Goal: Task Accomplishment & Management: Use online tool/utility

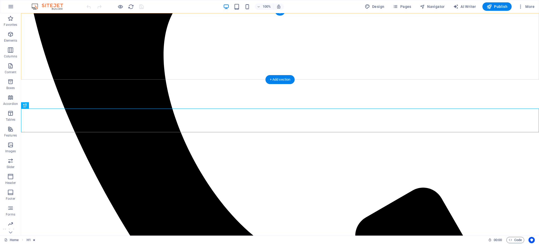
scroll to position [312, 0]
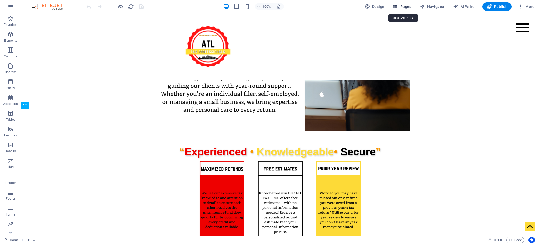
click at [403, 4] on span "Pages" at bounding box center [402, 6] width 18 height 5
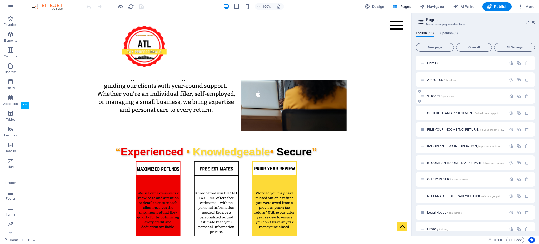
click at [460, 96] on p "SERVICES /services" at bounding box center [466, 95] width 78 height 3
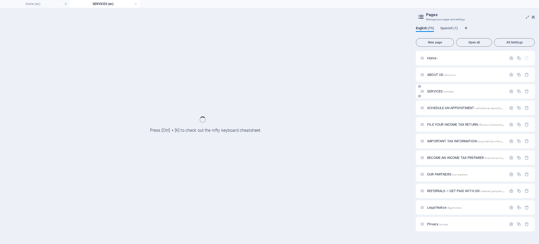
click at [459, 96] on div "SERVICES /services" at bounding box center [475, 91] width 119 height 14
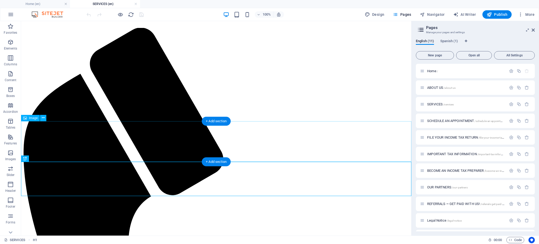
scroll to position [73, 0]
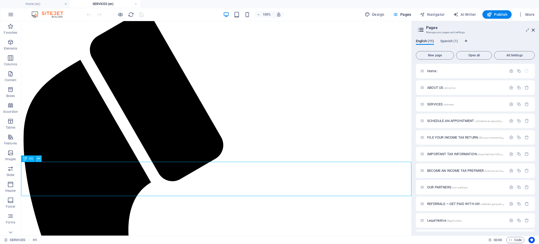
click at [38, 158] on icon at bounding box center [38, 159] width 3 height 6
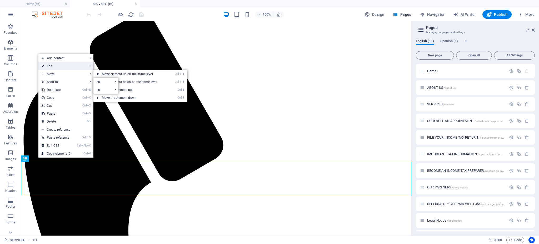
click at [66, 68] on link "⏎ Edit" at bounding box center [55, 66] width 35 height 8
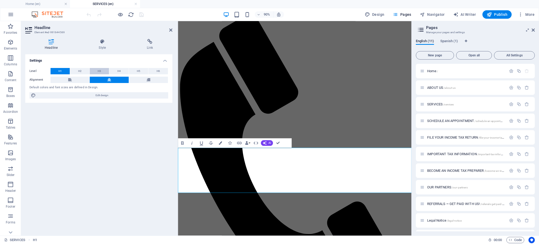
click at [101, 71] on span "H3" at bounding box center [99, 71] width 3 height 6
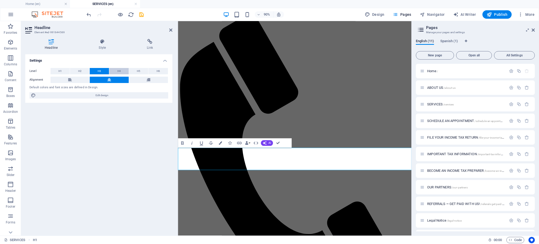
click at [113, 70] on button "H4" at bounding box center [118, 71] width 19 height 6
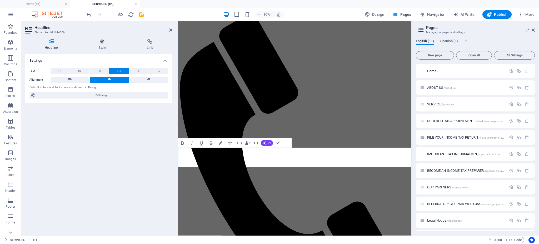
click at [199, 81] on div "Menu Home ABOUT US SERVICES SCHEDULE AN APPOINTMENT FILE YOUR INCOME TAX RETURN…" at bounding box center [307, 180] width 255 height 450
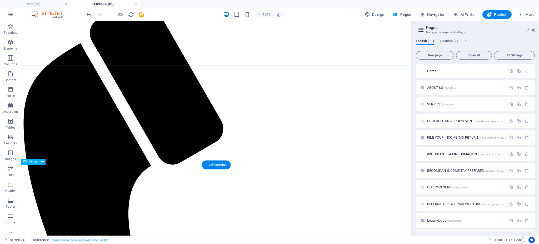
scroll to position [98, 0]
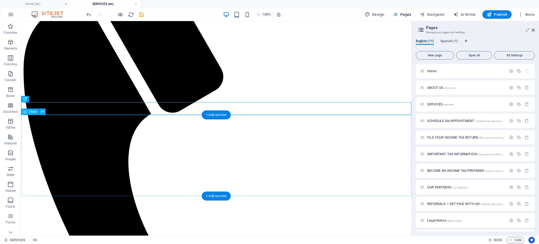
scroll to position [144, 0]
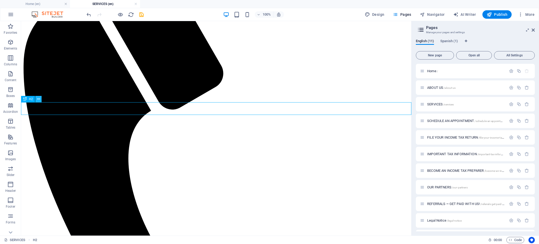
click at [38, 97] on icon at bounding box center [38, 99] width 3 height 6
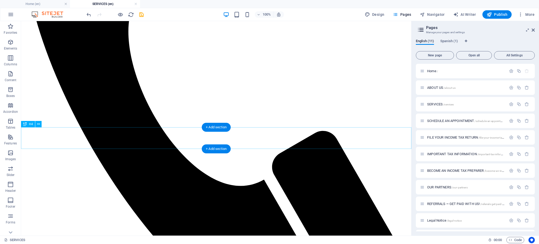
scroll to position [308, 0]
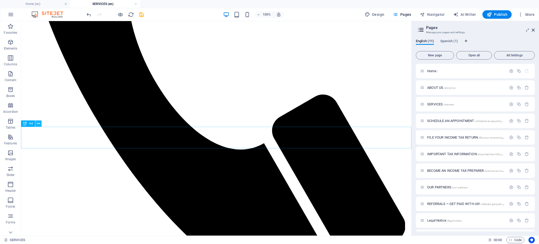
click at [38, 123] on icon at bounding box center [38, 124] width 3 height 6
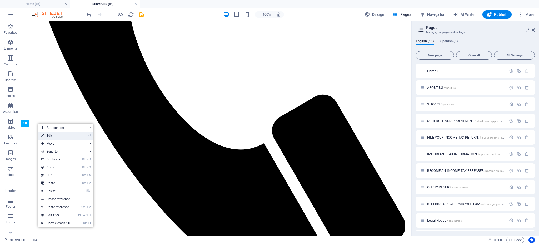
click at [64, 136] on link "⏎ Edit" at bounding box center [55, 136] width 35 height 8
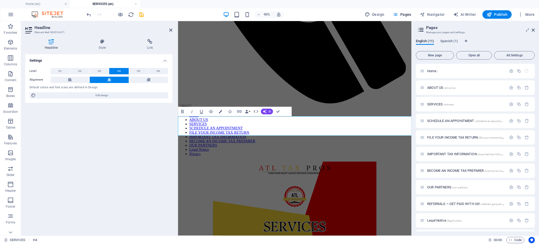
scroll to position [317, 0]
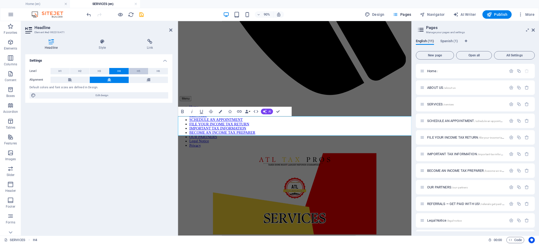
click at [135, 71] on button "H5" at bounding box center [138, 71] width 19 height 6
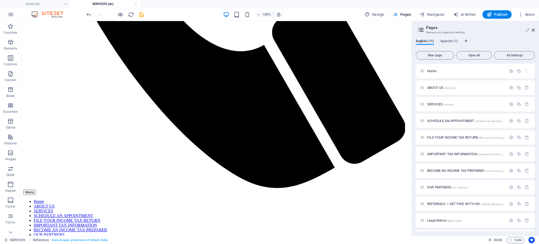
scroll to position [414, 0]
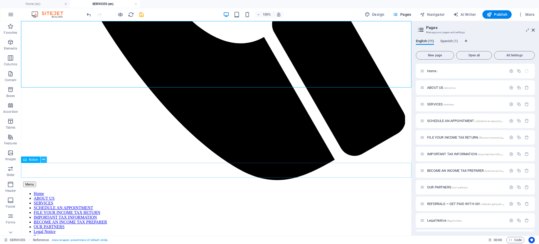
click at [45, 158] on button at bounding box center [44, 159] width 6 height 6
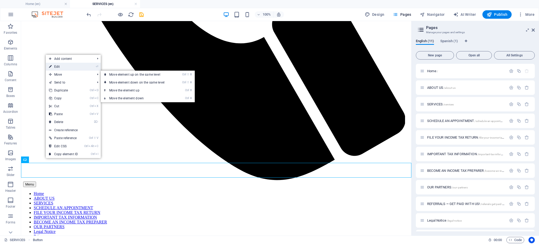
click at [66, 68] on link "⏎ Edit" at bounding box center [63, 67] width 35 height 8
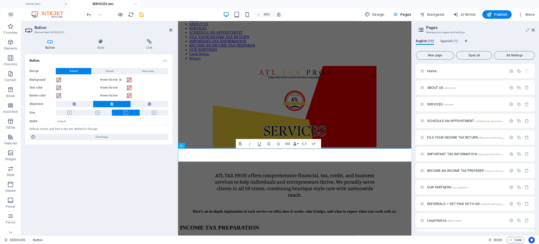
scroll to position [423, 0]
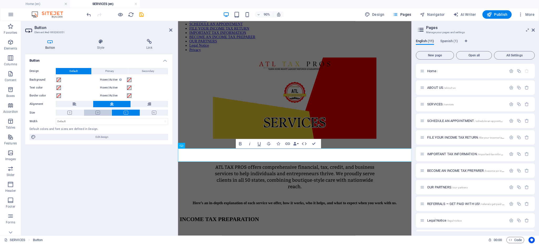
click at [99, 114] on icon at bounding box center [98, 113] width 4 height 4
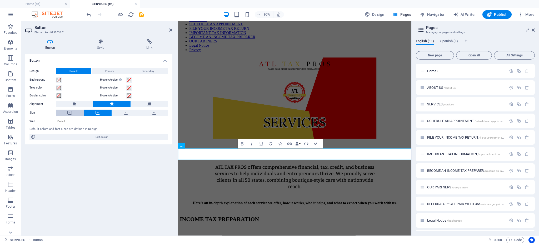
click at [68, 114] on icon at bounding box center [69, 113] width 4 height 4
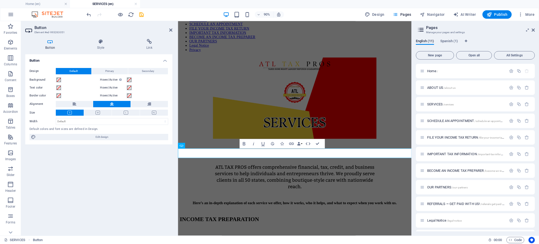
drag, startPoint x: 109, startPoint y: 177, endPoint x: 111, endPoint y: 174, distance: 3.0
click at [109, 177] on div "Button Design Default Primary Secondary Background Hover/Active Switch to previ…" at bounding box center [98, 142] width 147 height 177
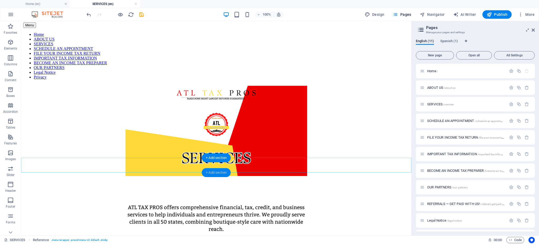
scroll to position [582, 0]
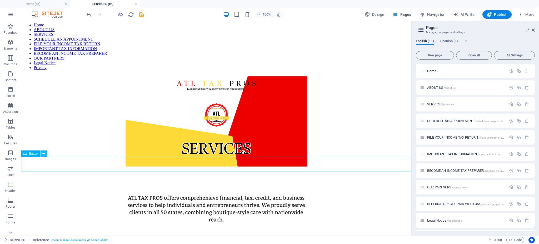
click at [41, 153] on button at bounding box center [44, 153] width 6 height 6
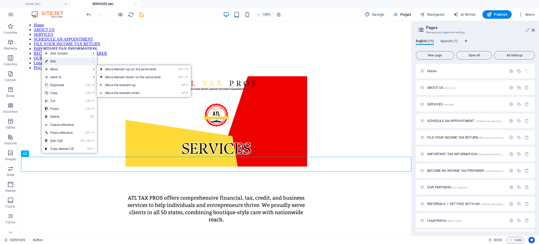
click at [62, 63] on link "⏎ Edit" at bounding box center [59, 61] width 35 height 8
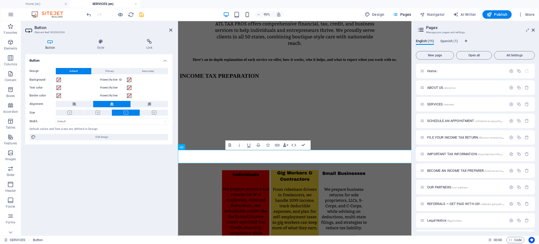
scroll to position [591, 0]
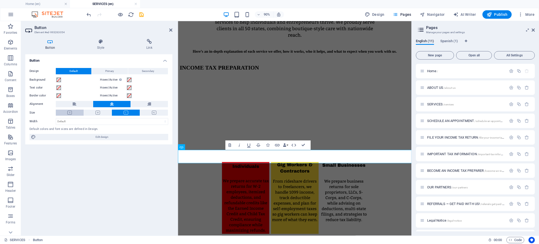
drag, startPoint x: 69, startPoint y: 109, endPoint x: 74, endPoint y: 115, distance: 7.5
click at [71, 111] on button at bounding box center [70, 112] width 28 height 6
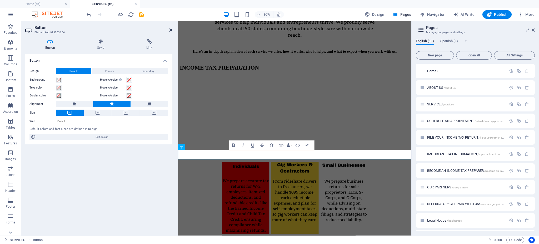
click at [171, 28] on icon at bounding box center [170, 30] width 3 height 4
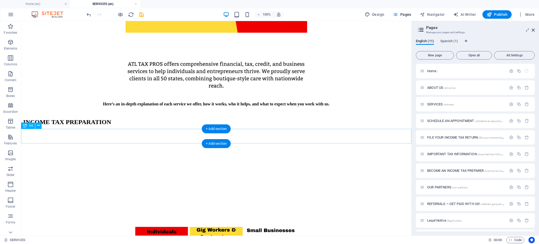
scroll to position [718, 0]
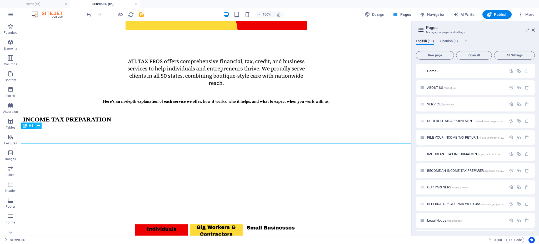
click at [38, 127] on icon at bounding box center [38, 126] width 3 height 6
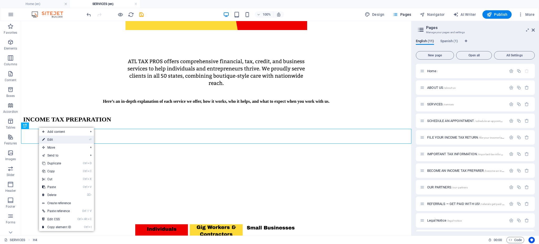
click at [47, 140] on link "⏎ Edit" at bounding box center [56, 140] width 35 height 8
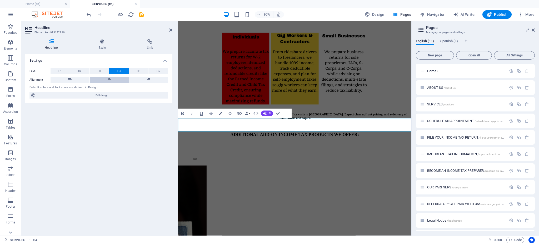
click at [105, 81] on button at bounding box center [109, 80] width 39 height 6
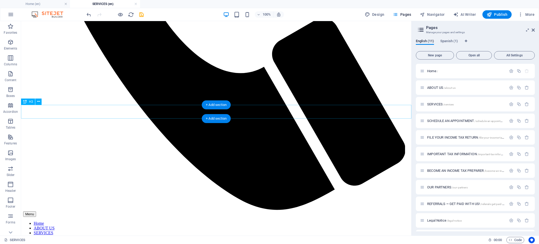
scroll to position [427, 0]
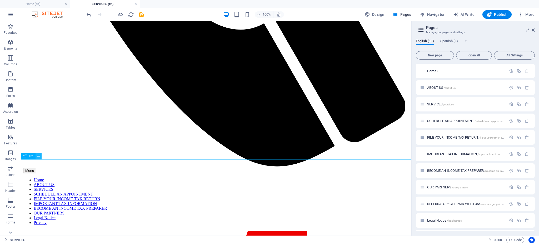
click at [40, 157] on button at bounding box center [38, 156] width 6 height 6
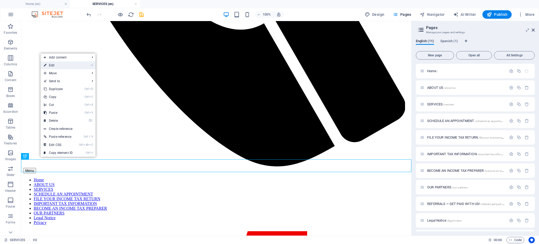
click at [52, 64] on link "⏎ Edit" at bounding box center [58, 65] width 35 height 8
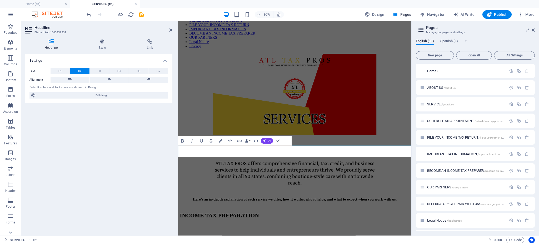
scroll to position [437, 0]
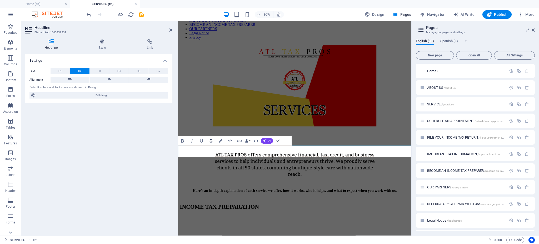
drag, startPoint x: 221, startPoint y: 142, endPoint x: 215, endPoint y: 138, distance: 7.2
click at [221, 142] on icon "button" at bounding box center [220, 140] width 3 height 3
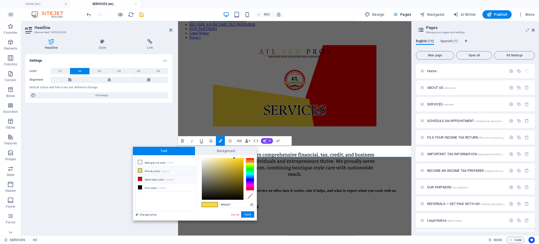
click at [165, 180] on li "Secondary color #ee0000" at bounding box center [166, 179] width 61 height 8
type input "#ee0000"
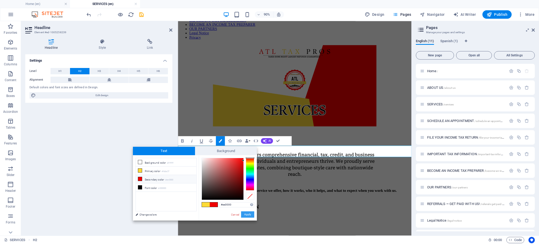
click at [250, 217] on button "Apply" at bounding box center [247, 214] width 13 height 6
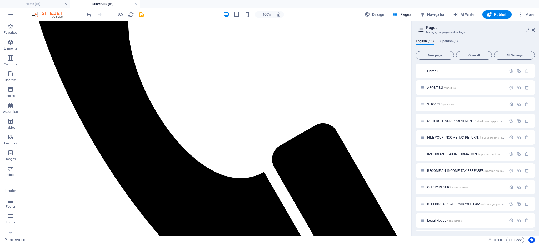
scroll to position [281, 0]
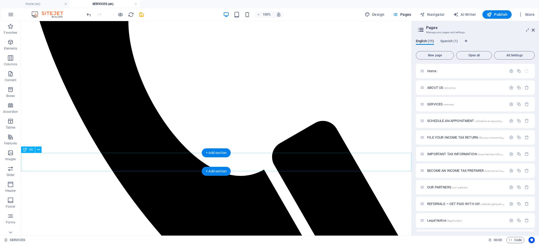
click at [38, 150] on icon at bounding box center [38, 150] width 3 height 6
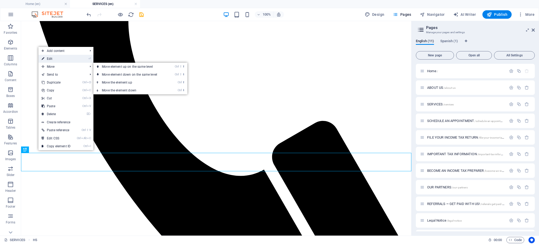
click at [72, 59] on link "⏎ Edit" at bounding box center [55, 59] width 35 height 8
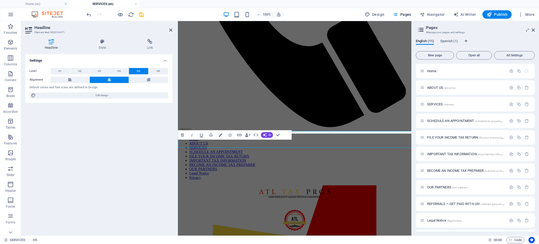
scroll to position [291, 0]
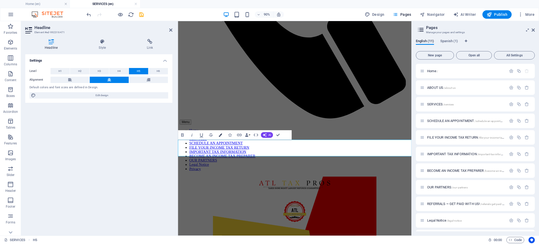
click at [219, 138] on button "Colors" at bounding box center [220, 134] width 9 height 9
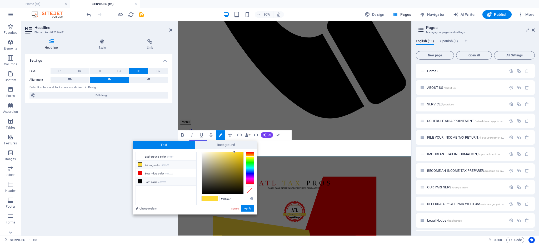
drag, startPoint x: 175, startPoint y: 182, endPoint x: 193, endPoint y: 195, distance: 22.5
click at [175, 182] on li "Font color #000000" at bounding box center [166, 181] width 61 height 8
type input "#000000"
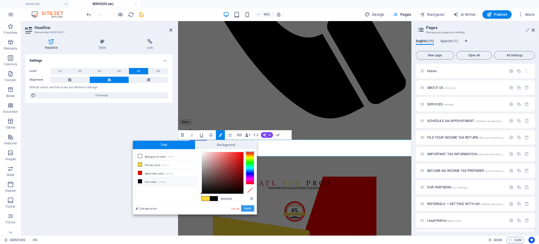
click at [250, 208] on button "Apply" at bounding box center [247, 208] width 13 height 6
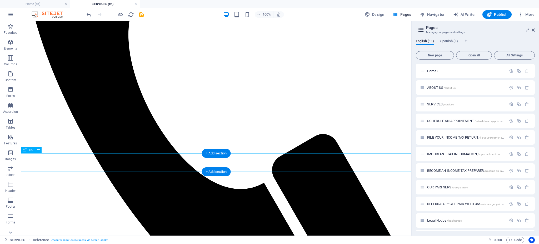
scroll to position [282, 0]
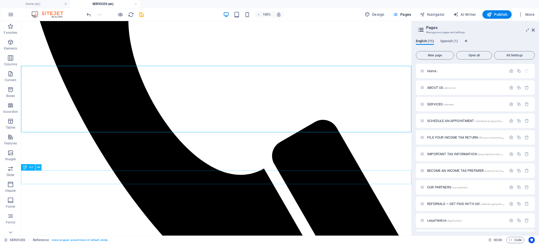
click at [40, 168] on icon at bounding box center [38, 167] width 3 height 6
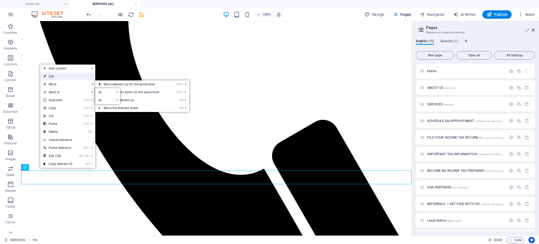
click at [55, 75] on link "⏎ Edit" at bounding box center [57, 76] width 35 height 8
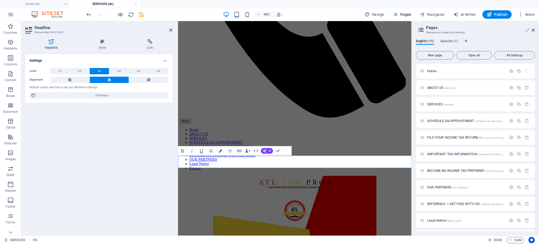
click at [220, 152] on icon "button" at bounding box center [220, 150] width 3 height 3
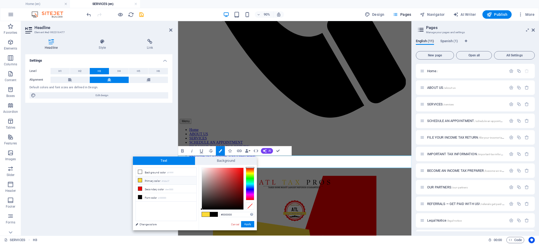
click at [163, 179] on li "Primary color #fdda37" at bounding box center [166, 180] width 61 height 8
type input "#fdda37"
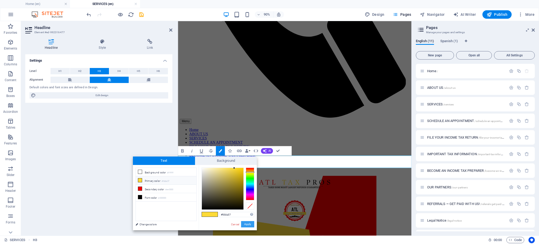
click at [243, 224] on button "Apply" at bounding box center [247, 224] width 13 height 6
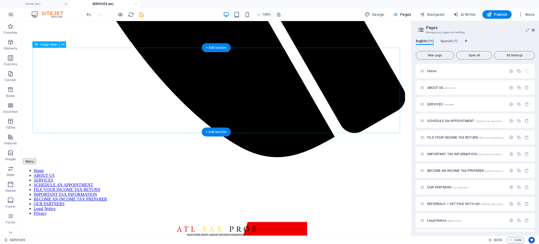
scroll to position [439, 0]
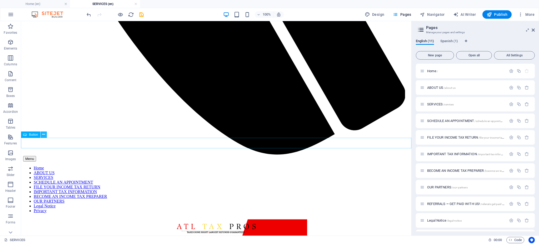
click at [44, 136] on icon at bounding box center [43, 135] width 3 height 6
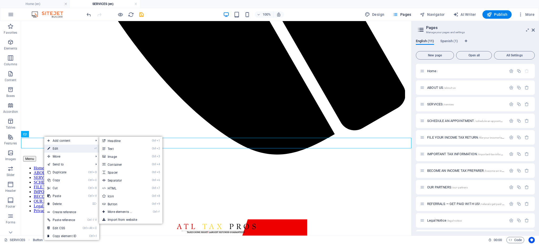
click at [51, 147] on link "⏎ Edit" at bounding box center [61, 148] width 35 height 8
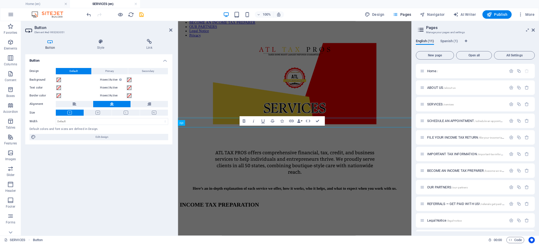
scroll to position [448, 0]
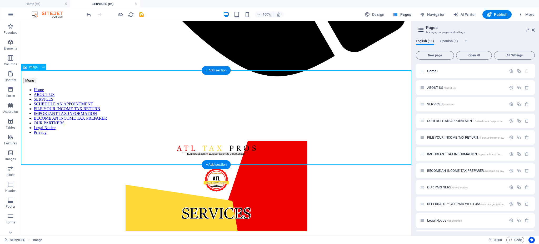
scroll to position [529, 0]
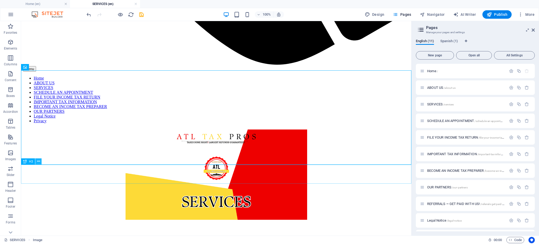
click at [38, 162] on icon at bounding box center [38, 161] width 3 height 6
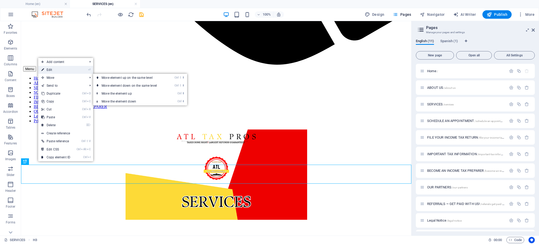
click at [54, 70] on link "⏎ Edit" at bounding box center [55, 70] width 35 height 8
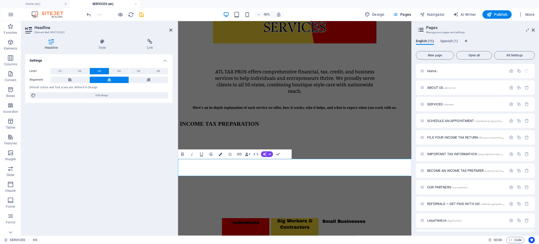
click at [219, 155] on icon "button" at bounding box center [220, 153] width 3 height 3
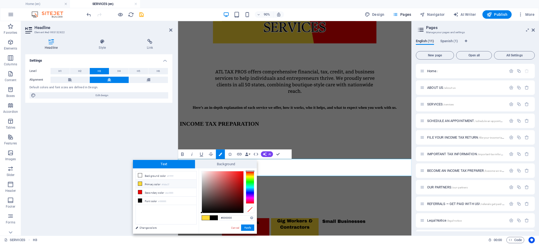
click at [159, 187] on li "Primary color #fdda37" at bounding box center [166, 183] width 61 height 8
type input "#fdda37"
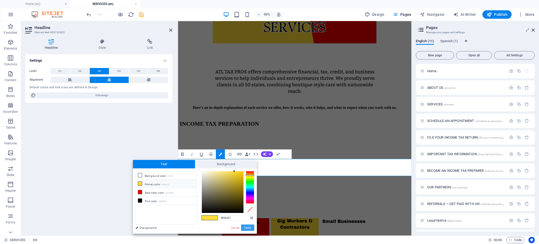
click at [248, 228] on button "Apply" at bounding box center [247, 227] width 13 height 6
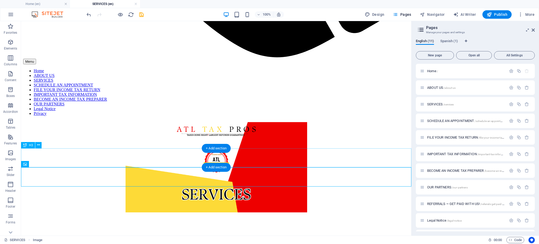
scroll to position [548, 0]
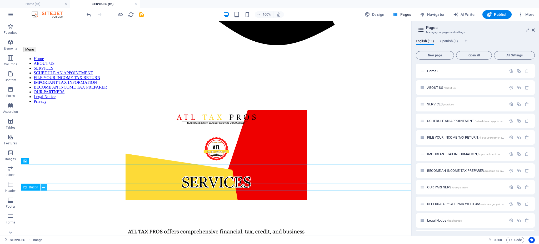
click at [43, 189] on icon at bounding box center [43, 187] width 3 height 6
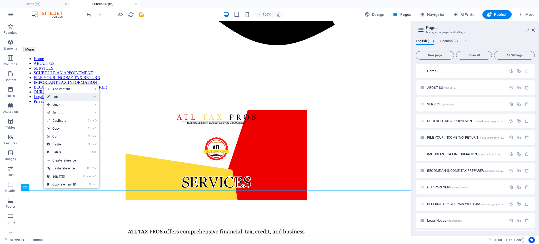
click at [78, 96] on link "⏎ Edit" at bounding box center [61, 97] width 35 height 8
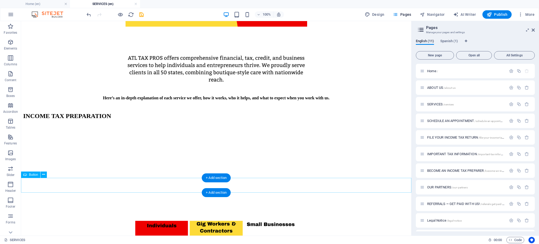
scroll to position [725, 0]
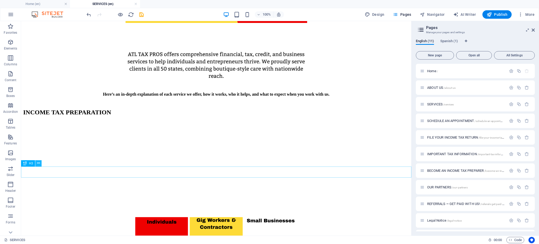
click at [37, 163] on button at bounding box center [38, 163] width 6 height 6
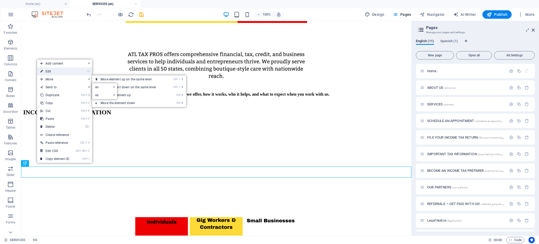
click at [51, 68] on link "⏎ Edit" at bounding box center [54, 71] width 35 height 8
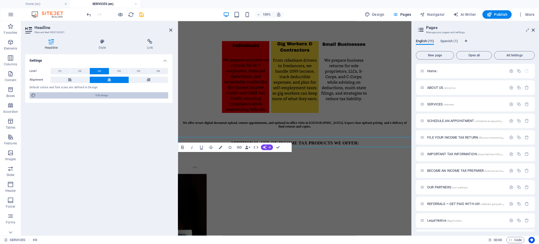
scroll to position [742, 0]
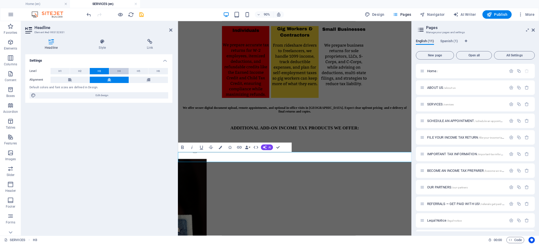
click at [117, 70] on button "H4" at bounding box center [118, 71] width 19 height 6
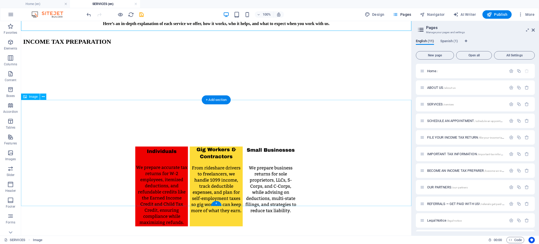
scroll to position [816, 0]
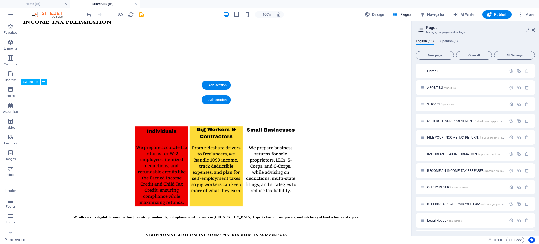
click at [44, 82] on icon at bounding box center [43, 82] width 3 height 6
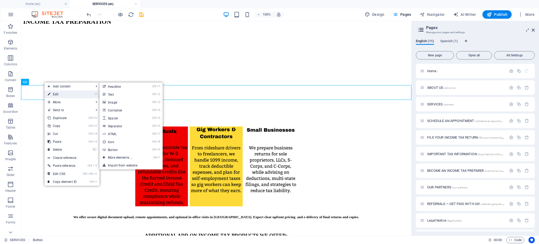
click at [52, 93] on link "⏎ Edit" at bounding box center [61, 94] width 35 height 8
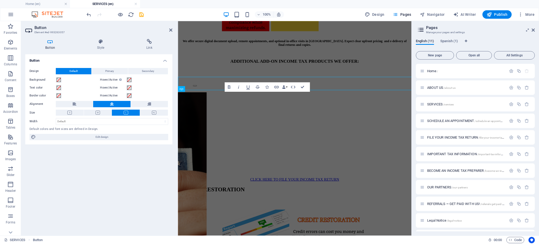
scroll to position [818, 0]
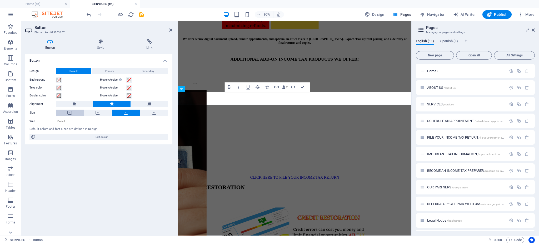
click at [72, 113] on button at bounding box center [70, 112] width 28 height 6
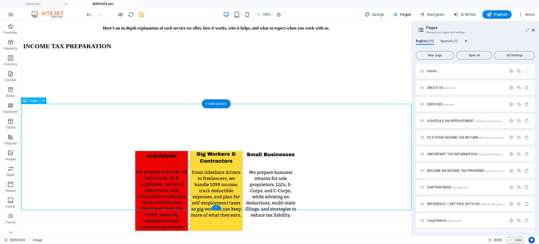
scroll to position [812, 0]
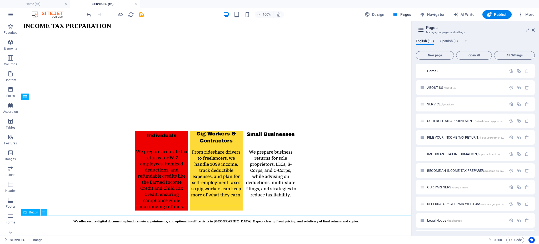
click at [42, 213] on button at bounding box center [44, 212] width 6 height 6
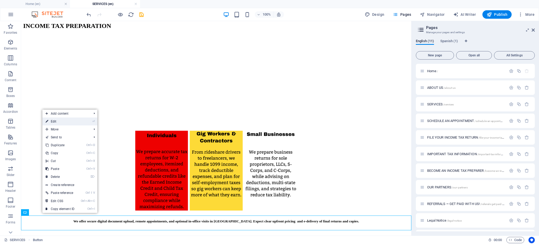
click at [74, 119] on link "⏎ Edit" at bounding box center [59, 121] width 35 height 8
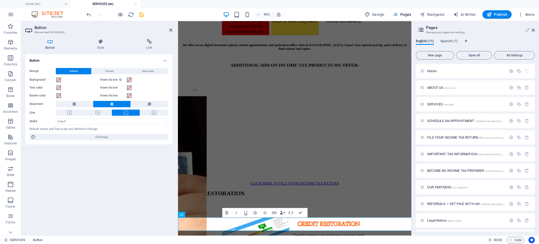
scroll to position [814, 0]
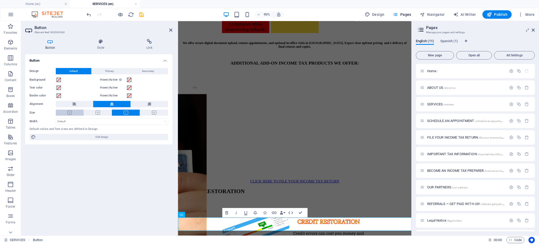
click at [66, 113] on button at bounding box center [70, 112] width 28 height 6
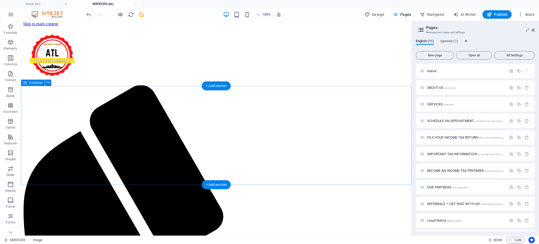
scroll to position [0, 0]
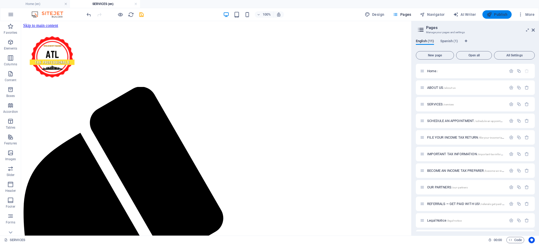
click at [502, 16] on span "Publish" at bounding box center [496, 14] width 21 height 5
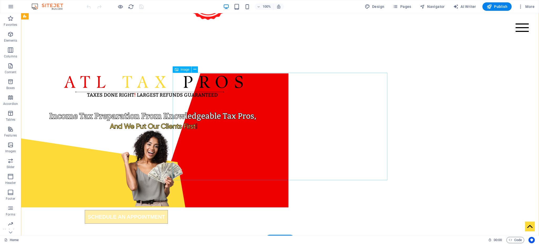
scroll to position [47, 0]
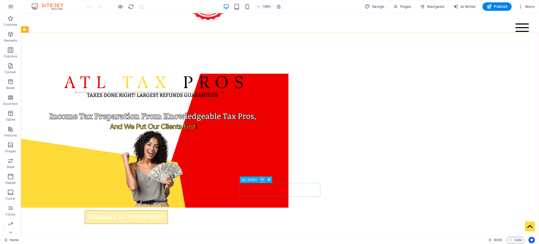
click at [262, 182] on icon at bounding box center [262, 180] width 3 height 6
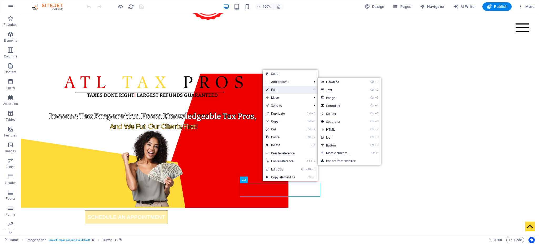
click at [280, 92] on link "⏎ Edit" at bounding box center [280, 90] width 35 height 8
select select "3"
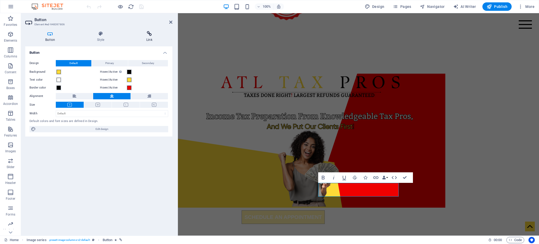
click at [152, 39] on h4 "Link" at bounding box center [149, 36] width 46 height 11
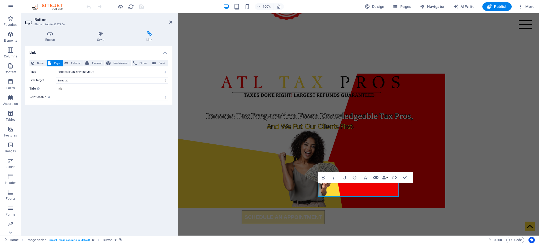
click at [115, 74] on select "Home ABOUT US SERVICES SCHEDULE AN APPOINTMENT FILE YOUR INCOME TAX RETURN IMPO…" at bounding box center [112, 72] width 112 height 6
click at [72, 61] on span "External" at bounding box center [76, 63] width 12 height 6
select select "blank"
click at [101, 149] on div "Link None Page External Element Next element Phone Email Page Home ABOUT US SER…" at bounding box center [98, 138] width 147 height 185
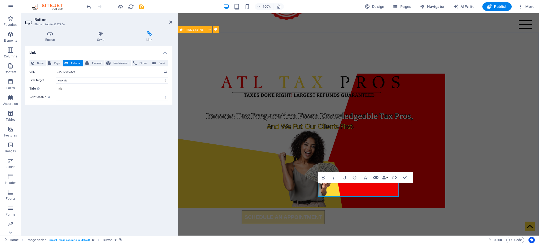
click at [250, 124] on div "SCHEDULE AN APPOINTMENT" at bounding box center [358, 150] width 361 height 234
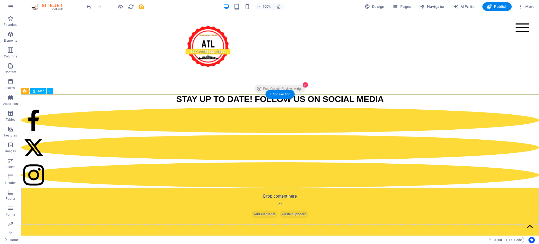
scroll to position [2068, 0]
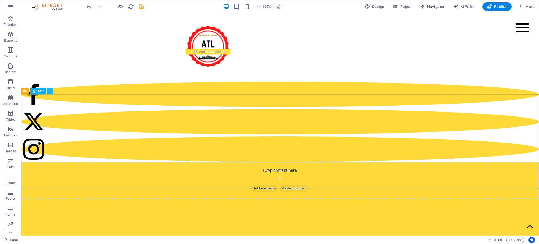
click at [48, 92] on button at bounding box center [50, 91] width 6 height 6
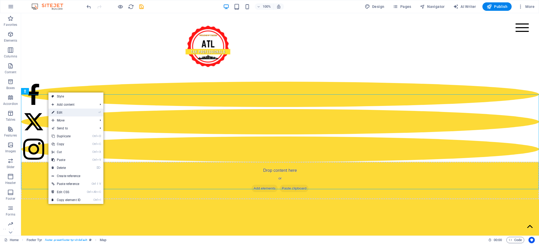
click at [66, 113] on link "⏎ Edit" at bounding box center [65, 112] width 35 height 8
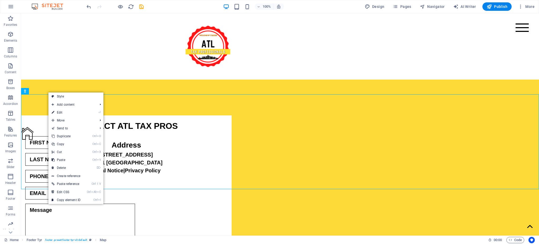
select select "1"
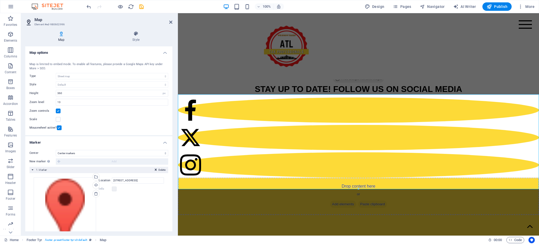
scroll to position [28, 0]
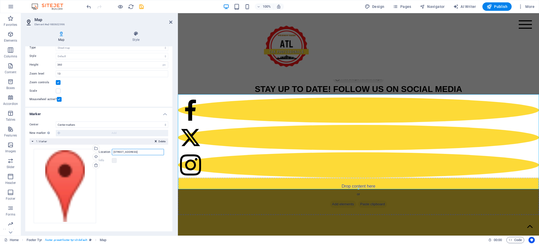
click at [122, 149] on input "[STREET_ADDRESS]" at bounding box center [138, 152] width 52 height 6
click at [154, 151] on input "[STREET_ADDRESS]`" at bounding box center [138, 152] width 52 height 6
click at [113, 160] on label at bounding box center [114, 160] width 5 height 5
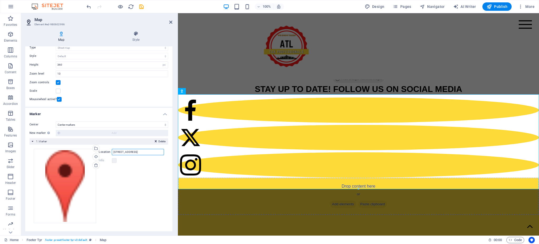
click at [112, 153] on input "[STREET_ADDRESS]" at bounding box center [138, 152] width 52 height 6
type input "ATL tax pros [STREET_ADDRESS]"
click at [129, 200] on div "Drag files here, click to choose files or select files from Files or our free s…" at bounding box center [99, 186] width 130 height 74
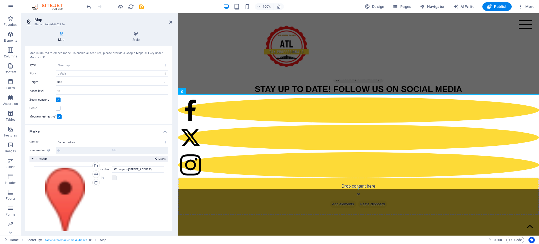
scroll to position [0, 0]
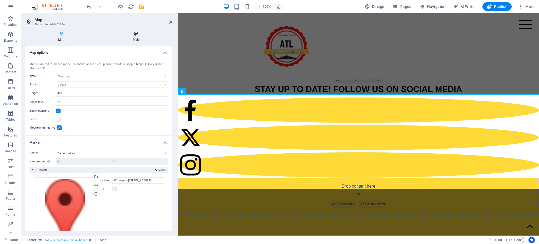
click at [136, 35] on icon at bounding box center [135, 33] width 73 height 5
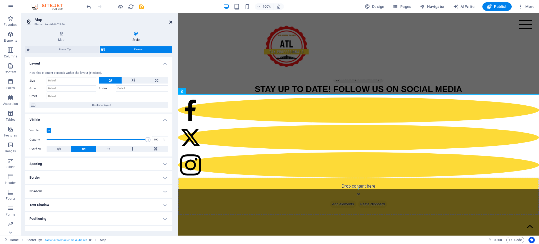
drag, startPoint x: 170, startPoint y: 20, endPoint x: 148, endPoint y: 11, distance: 23.9
click at [170, 20] on icon at bounding box center [170, 22] width 3 height 4
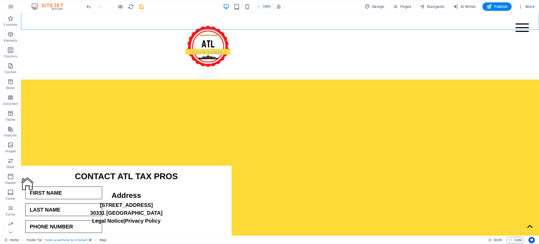
scroll to position [2226, 0]
click at [186, 200] on div "[STREET_ADDRESS] Legal Notice | Privacy Policy" at bounding box center [126, 212] width 210 height 24
click at [193, 93] on icon at bounding box center [194, 93] width 3 height 6
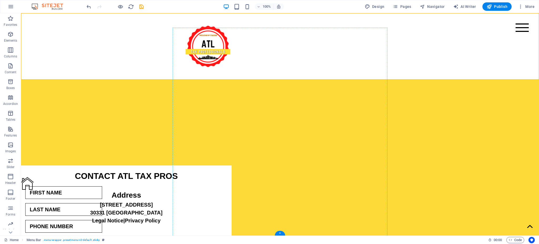
drag, startPoint x: 178, startPoint y: 78, endPoint x: 182, endPoint y: 83, distance: 6.6
click at [182, 189] on div "Address" at bounding box center [126, 194] width 210 height 11
click at [181, 76] on div "Menu Home ABOUT US SERVICES SCHEDULE AN APPOINTMENT FILE YOUR INCOME TAX RETURN…" at bounding box center [280, 46] width 518 height 66
click at [186, 177] on div "Address [STREET_ADDRESS] Legal Notice | Privacy Policy" at bounding box center [126, 200] width 210 height 47
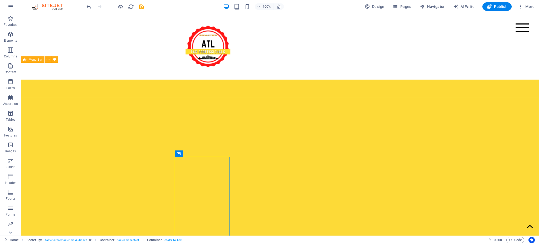
scroll to position [2136, 0]
click at [202, 158] on icon at bounding box center [201, 159] width 3 height 6
click at [203, 160] on button at bounding box center [202, 159] width 6 height 6
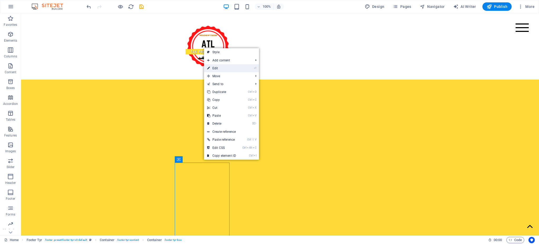
click at [224, 67] on link "⏎ Edit" at bounding box center [221, 68] width 35 height 8
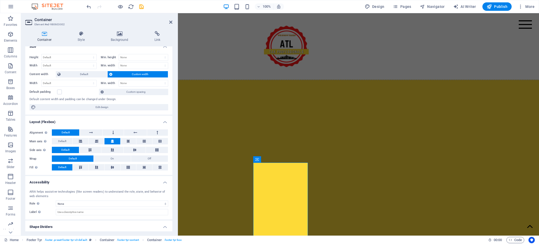
scroll to position [0, 0]
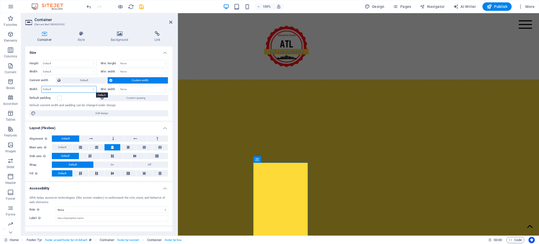
click at [93, 90] on select "Default px rem % em vh vw" at bounding box center [69, 89] width 55 height 6
select select "%"
click at [88, 86] on select "Default px rem % em vh vw" at bounding box center [69, 89] width 55 height 6
type input "100"
click at [90, 91] on select "Default px rem % em vh vw" at bounding box center [92, 89] width 7 height 6
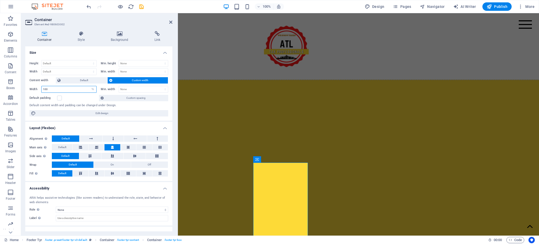
select select "px"
click at [89, 86] on select "Default px rem % em vh vw" at bounding box center [92, 89] width 7 height 6
type input "308"
click at [137, 104] on div "Default content width and padding can be changed under Design." at bounding box center [98, 105] width 139 height 4
click at [148, 106] on div "Default content width and padding can be changed under Design." at bounding box center [98, 105] width 139 height 4
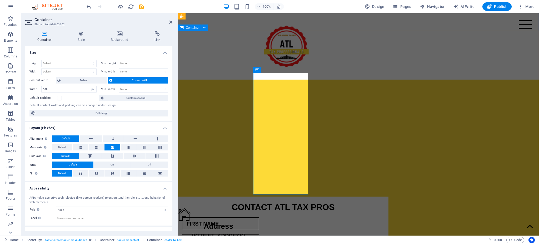
scroll to position [1908, 0]
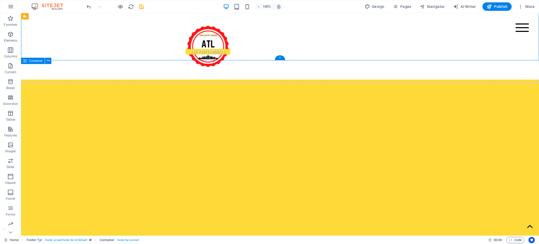
scroll to position [2193, 0]
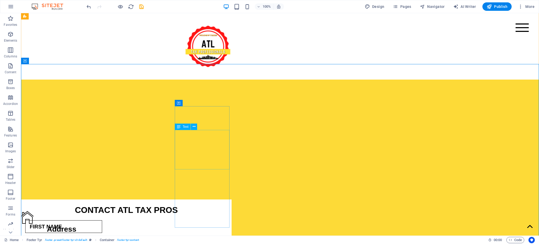
click at [102, 234] on div "[STREET_ADDRESS] Legal Notice | Privacy Policy" at bounding box center [61, 246] width 81 height 24
click at [195, 128] on icon at bounding box center [194, 127] width 3 height 6
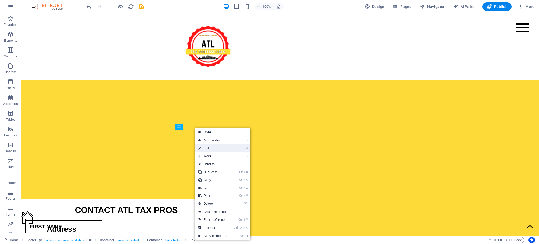
drag, startPoint x: 210, startPoint y: 147, endPoint x: 16, endPoint y: 117, distance: 197.0
click at [210, 147] on link "⏎ Edit" at bounding box center [212, 148] width 35 height 8
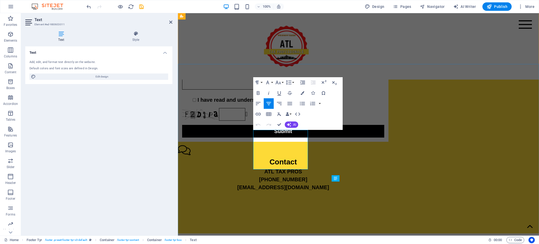
scroll to position [1908, 0]
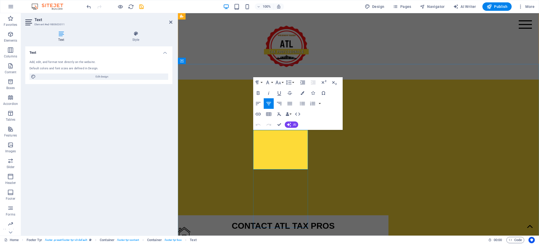
drag, startPoint x: 290, startPoint y: 141, endPoint x: 300, endPoint y: 134, distance: 13.1
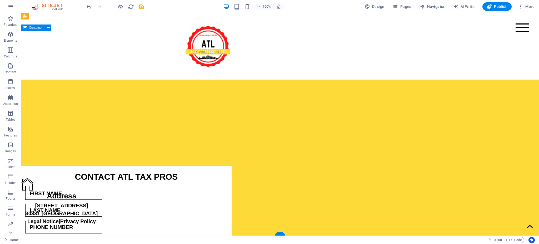
scroll to position [2226, 0]
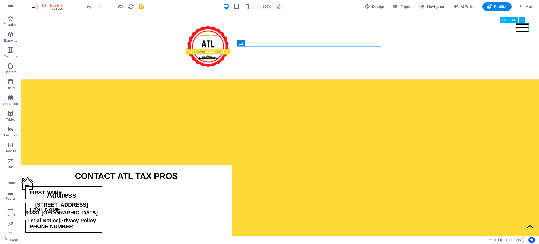
click at [520, 28] on div "Menu" at bounding box center [521, 27] width 13 height 8
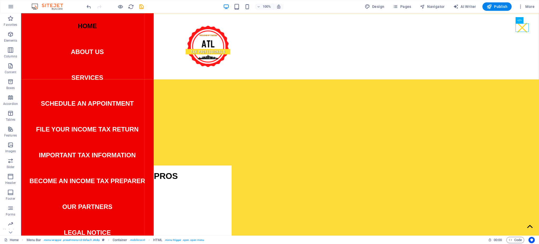
click at [84, 52] on nav "Home ABOUT US SERVICES SCHEDULE AN APPOINTMENT FILE YOUR INCOME TAX RETURN IMPO…" at bounding box center [87, 124] width 133 height 222
click at [86, 51] on nav "Home ABOUT US SERVICES SCHEDULE AN APPOINTMENT FILE YOUR INCOME TAX RETURN IMPO…" at bounding box center [87, 124] width 133 height 222
drag, startPoint x: 411, startPoint y: 7, endPoint x: 388, endPoint y: 20, distance: 26.8
click at [411, 7] on span "Pages" at bounding box center [402, 6] width 18 height 5
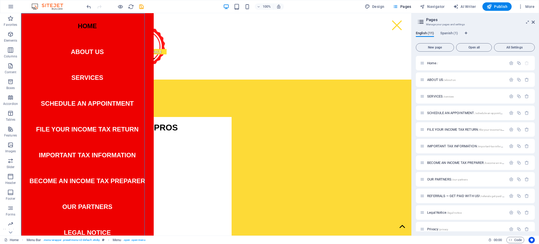
scroll to position [1992, 0]
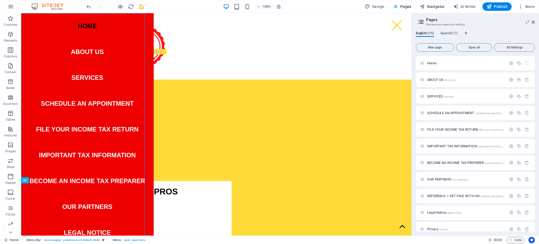
click at [433, 6] on span "Navigator" at bounding box center [432, 6] width 25 height 5
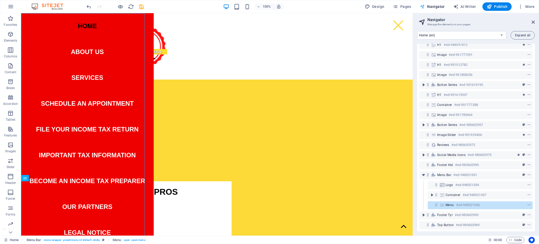
scroll to position [28, 0]
click at [432, 7] on span "Navigator" at bounding box center [432, 6] width 25 height 5
click at [404, 7] on span "Pages" at bounding box center [402, 6] width 18 height 5
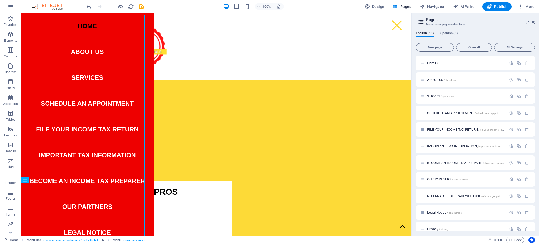
scroll to position [1992, 0]
click at [446, 79] on span "/about-us" at bounding box center [450, 79] width 12 height 3
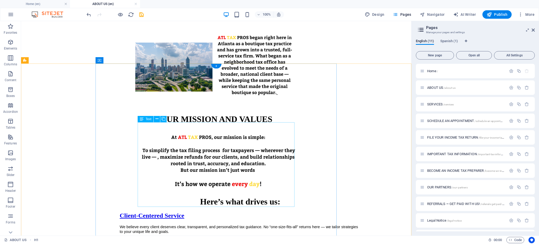
scroll to position [852, 0]
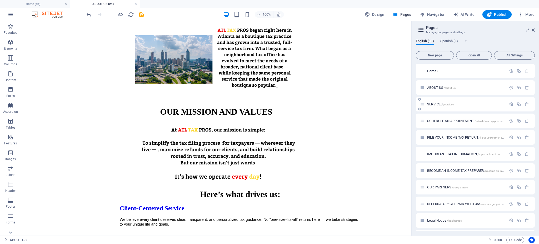
click at [441, 101] on div "SERVICES /services" at bounding box center [463, 104] width 86 height 6
click at [438, 105] on span "SERVICES /services" at bounding box center [440, 104] width 27 height 4
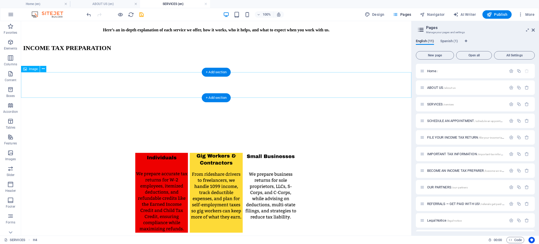
scroll to position [807, 0]
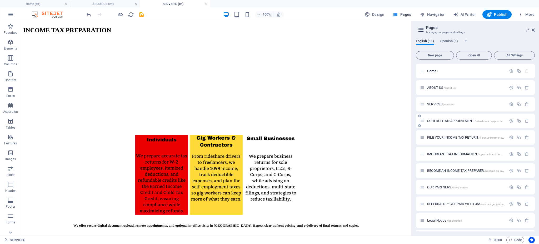
click at [435, 122] on span "SCHEDULE AN APPOINTMENT /schedule-an-appointment" at bounding box center [466, 121] width 79 height 4
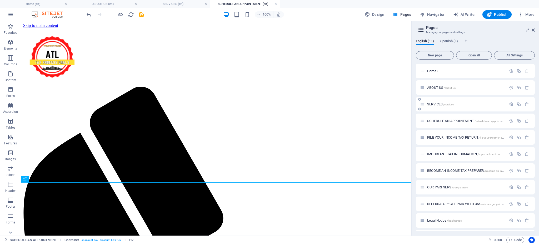
scroll to position [0, 0]
click at [441, 137] on span "FILE YOUR INCOME TAX RETURN /file-your-income-tax-return" at bounding box center [469, 137] width 84 height 4
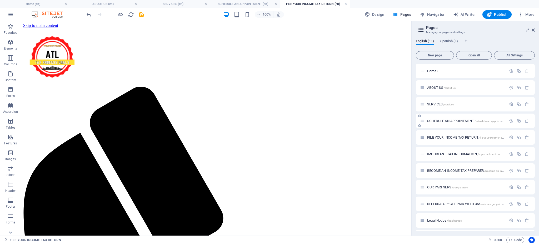
click at [425, 121] on div "SCHEDULE AN APPOINTMENT /schedule-an-appointment" at bounding box center [463, 121] width 86 height 6
click at [437, 120] on span "SCHEDULE AN APPOINTMENT /schedule-an-appointment" at bounding box center [466, 121] width 79 height 4
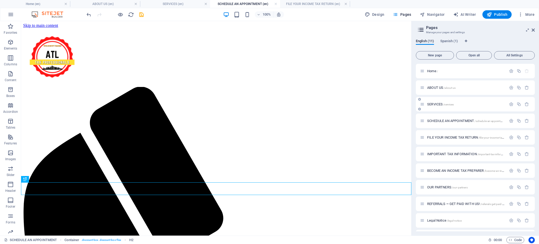
click at [437, 104] on span "SERVICES /services" at bounding box center [440, 104] width 27 height 4
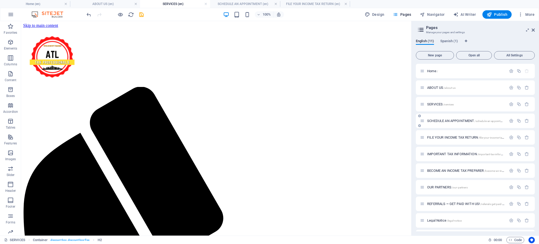
click at [453, 120] on span "SCHEDULE AN APPOINTMENT /schedule-an-appointment" at bounding box center [466, 121] width 79 height 4
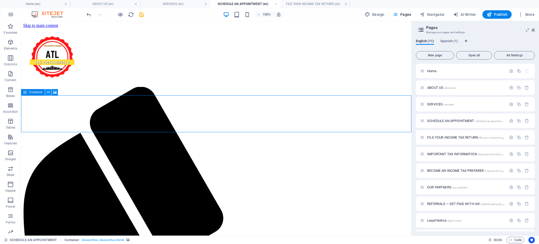
click at [47, 93] on icon at bounding box center [48, 92] width 3 height 6
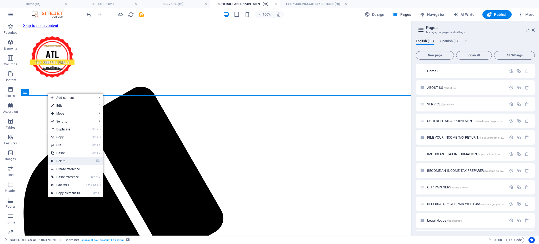
click at [86, 161] on li "⌦ Delete" at bounding box center [75, 161] width 55 height 8
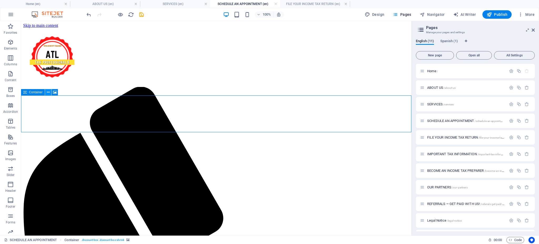
click at [48, 93] on icon at bounding box center [48, 92] width 3 height 6
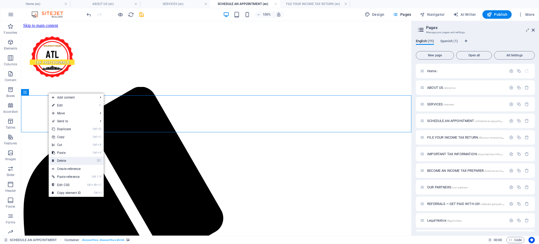
click at [69, 161] on link "⌦ Delete" at bounding box center [66, 161] width 35 height 8
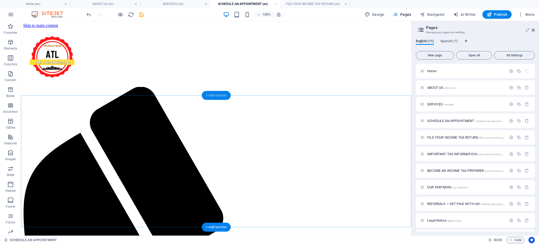
click at [214, 98] on div "+ Add section" at bounding box center [216, 95] width 29 height 9
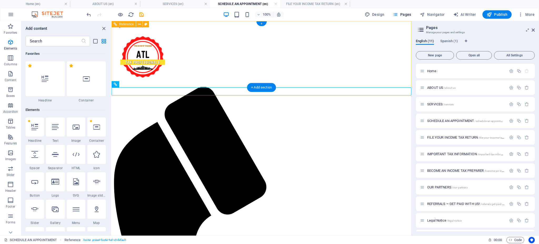
scroll to position [920, 0]
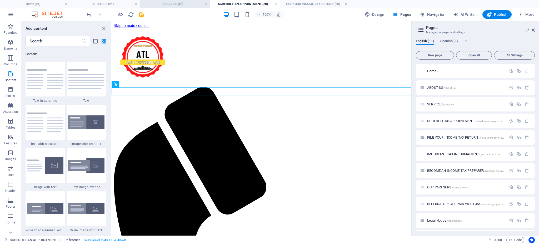
click at [170, 4] on h4 "SERVICES (en)" at bounding box center [175, 4] width 70 height 6
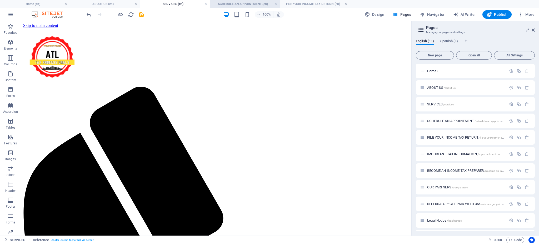
click at [260, 4] on h4 "SCHEDULE AN APPOINTMENT (en)" at bounding box center [245, 4] width 70 height 6
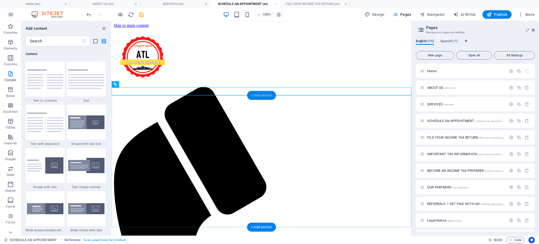
click at [259, 98] on div "+ Add section" at bounding box center [261, 95] width 29 height 9
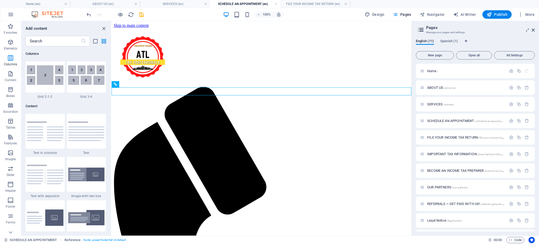
scroll to position [862, 0]
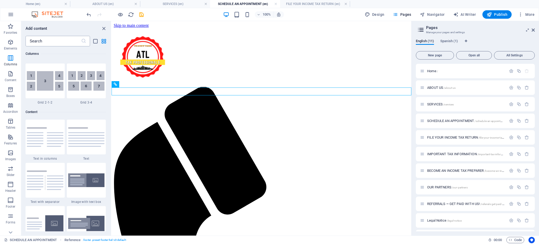
click at [61, 43] on input "text" at bounding box center [54, 41] width 56 height 11
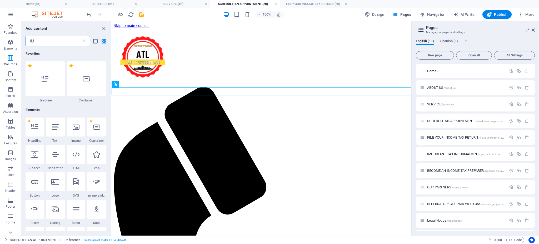
type input "IMA"
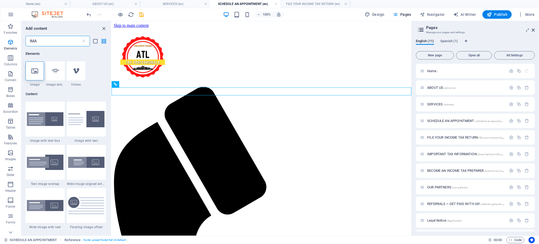
scroll to position [0, 0]
click at [31, 72] on div at bounding box center [35, 70] width 18 height 19
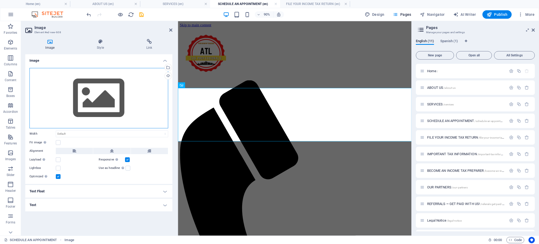
click at [107, 103] on div "Drag files here, click to choose files or select files from Files or our free s…" at bounding box center [98, 98] width 139 height 60
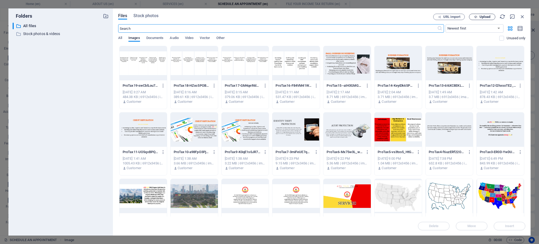
click at [488, 15] on span "Upload" at bounding box center [484, 16] width 11 height 3
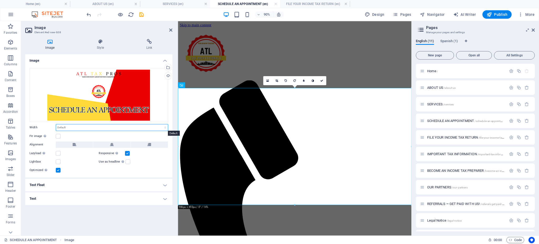
click at [166, 126] on select "Default auto px rem % em vh vw" at bounding box center [112, 127] width 112 height 6
click at [177, 5] on h4 "SERVICES (en)" at bounding box center [175, 4] width 70 height 6
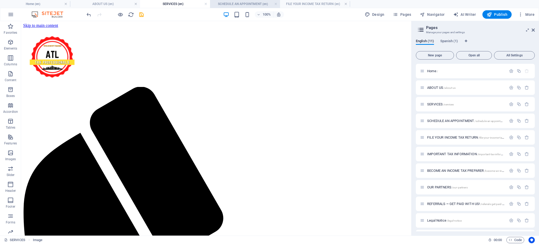
click at [251, 2] on h4 "SCHEDULE AN APPOINTMENT (en)" at bounding box center [245, 4] width 70 height 6
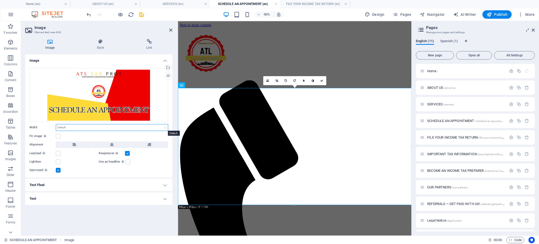
click at [166, 126] on select "Default auto px rem % em vh vw" at bounding box center [112, 127] width 112 height 6
select select "px"
click at [160, 124] on select "Default auto px rem % em vh vw" at bounding box center [112, 127] width 112 height 6
type input "916"
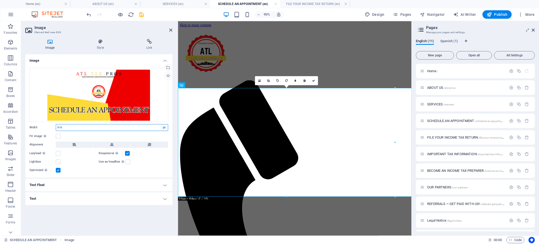
click at [162, 127] on select "Default auto px rem % em vh vw" at bounding box center [163, 127] width 7 height 6
select select "%"
click at [160, 124] on select "Default auto px rem % em vh vw" at bounding box center [163, 127] width 7 height 6
type input "70"
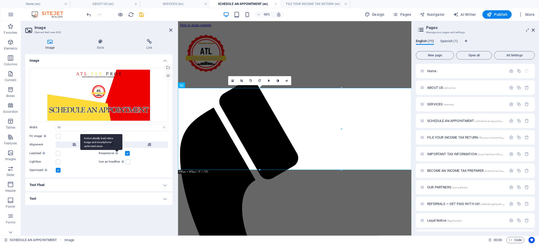
click at [115, 150] on div "Automatically load retina image and smartphone optimized sizes." at bounding box center [101, 142] width 42 height 16
click at [0, 0] on input "Responsive Automatically load retina image and smartphone optimized sizes." at bounding box center [0, 0] width 0 height 0
click at [113, 146] on div "Automatically load retina image and smartphone optimized sizes." at bounding box center [101, 142] width 42 height 16
click at [0, 0] on input "Responsive Automatically load retina image and smartphone optimized sizes." at bounding box center [0, 0] width 0 height 0
click at [116, 144] on button at bounding box center [111, 144] width 37 height 6
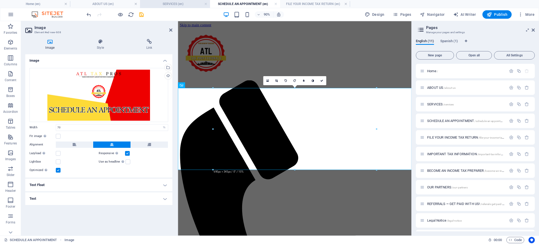
click at [178, 0] on li "SERVICES (en)" at bounding box center [175, 4] width 70 height 8
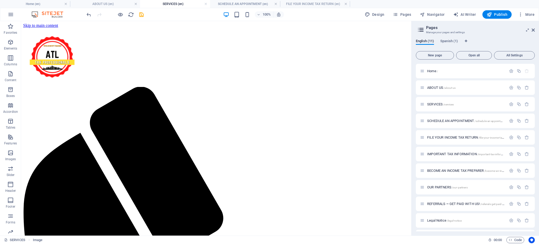
click at [176, 2] on h4 "SERVICES (en)" at bounding box center [175, 4] width 70 height 6
click at [133, 84] on icon at bounding box center [133, 85] width 3 height 6
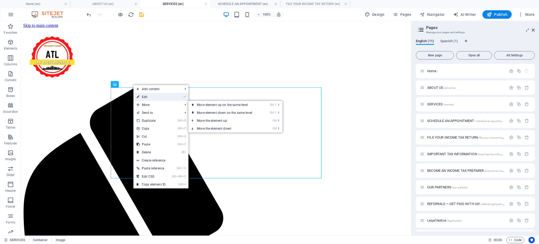
click at [143, 98] on link "⏎ Edit" at bounding box center [150, 97] width 35 height 8
select select "px"
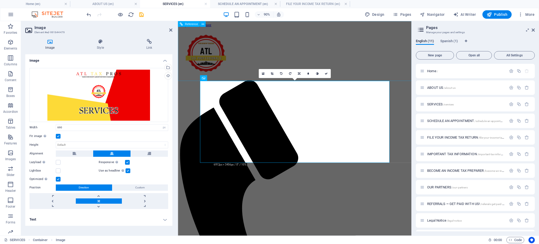
click at [222, 53] on div at bounding box center [307, 57] width 255 height 59
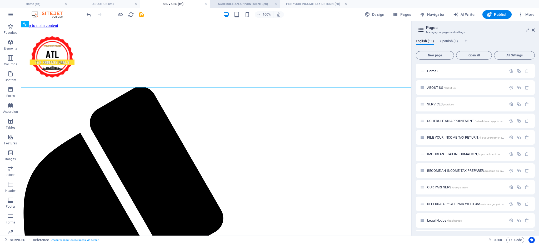
click at [249, 4] on h4 "SCHEDULE AN APPOINTMENT (en)" at bounding box center [245, 4] width 70 height 6
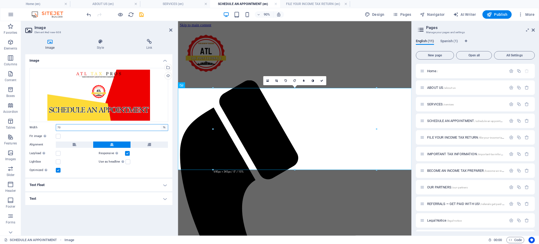
click at [165, 127] on select "Default auto px rem % em vh vw" at bounding box center [163, 127] width 7 height 6
select select "px"
click at [160, 124] on select "Default auto px rem % em vh vw" at bounding box center [163, 127] width 7 height 6
type input "690"
click at [56, 139] on div "Fit image Automatically fit image to a fixed width and height" at bounding box center [98, 136] width 139 height 6
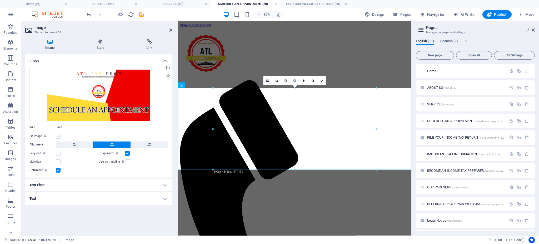
click at [58, 138] on label at bounding box center [58, 136] width 5 height 5
click at [0, 0] on input "Fit image Automatically fit image to a fixed width and height" at bounding box center [0, 0] width 0 height 0
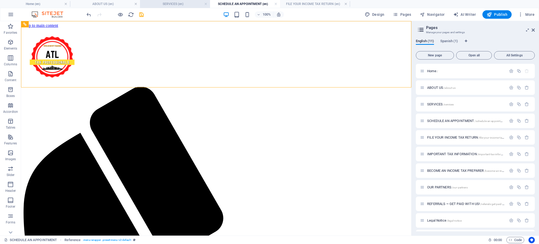
click at [169, 4] on h4 "SERVICES (en)" at bounding box center [175, 4] width 70 height 6
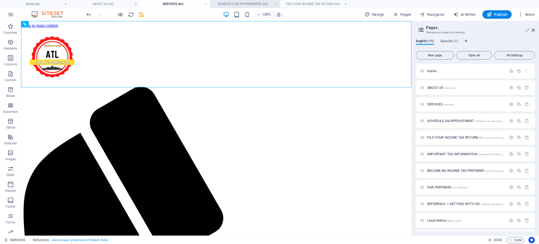
click at [228, 5] on h4 "SCHEDULE AN APPOINTMENT (en)" at bounding box center [245, 4] width 70 height 6
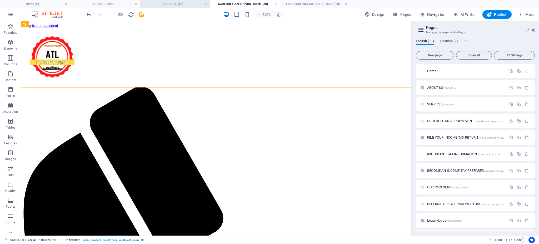
click at [179, 4] on h4 "SERVICES (en)" at bounding box center [175, 4] width 70 height 6
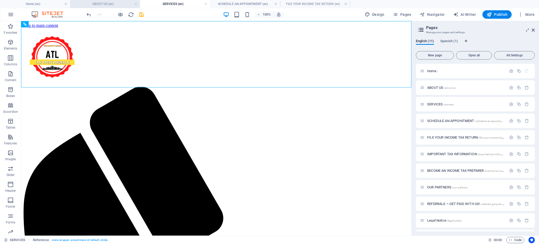
click at [117, 4] on h4 "ABOUT US (en)" at bounding box center [105, 4] width 70 height 6
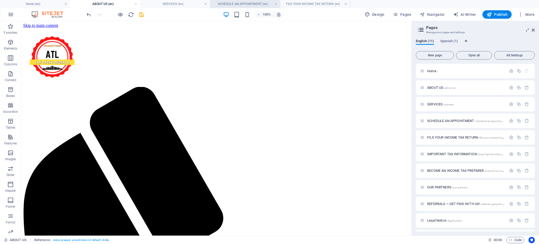
click at [249, 5] on h4 "SCHEDULE AN APPOINTMENT (en)" at bounding box center [245, 4] width 70 height 6
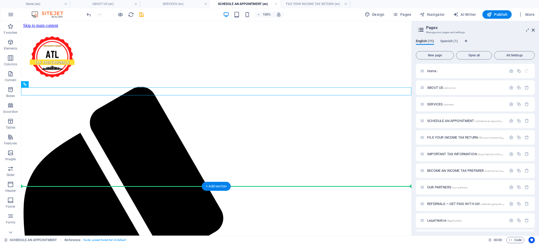
drag, startPoint x: 256, startPoint y: 91, endPoint x: 239, endPoint y: 192, distance: 102.4
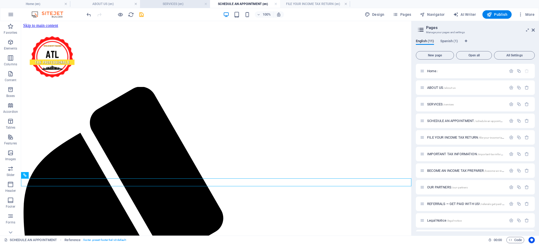
click at [172, 3] on h4 "SERVICES (en)" at bounding box center [175, 4] width 70 height 6
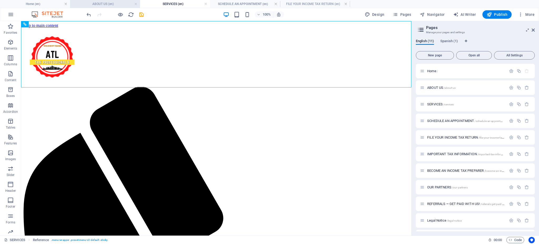
click at [112, 6] on h4 "ABOUT US (en)" at bounding box center [105, 4] width 70 height 6
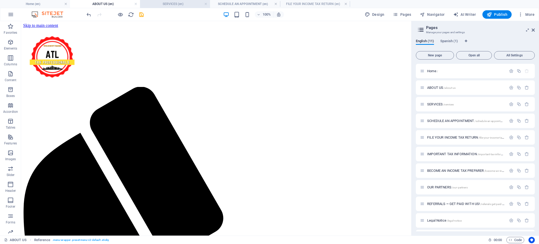
click at [183, 4] on h4 "SERVICES (en)" at bounding box center [175, 4] width 70 height 6
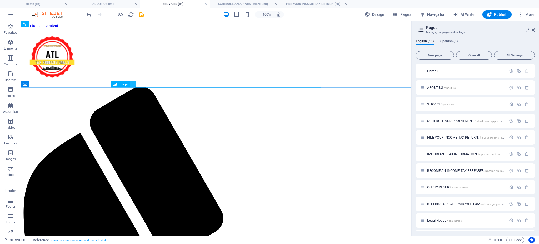
click at [132, 86] on icon at bounding box center [133, 85] width 3 height 6
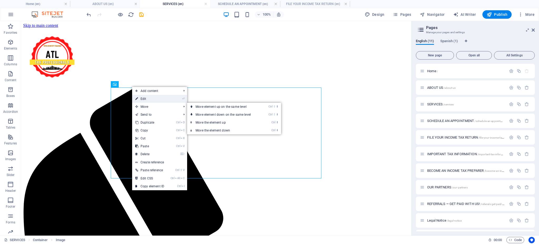
click at [149, 96] on link "⏎ Edit" at bounding box center [149, 99] width 35 height 8
select select "px"
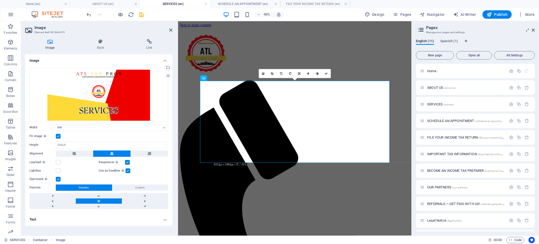
drag, startPoint x: 101, startPoint y: 46, endPoint x: 102, endPoint y: 60, distance: 14.7
click at [101, 46] on h4 "Style" at bounding box center [101, 44] width 49 height 11
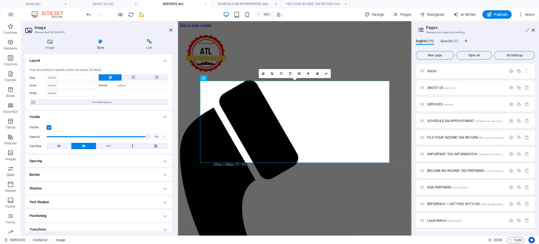
drag, startPoint x: 99, startPoint y: 163, endPoint x: 100, endPoint y: 160, distance: 2.7
click at [99, 162] on h4 "Spacing" at bounding box center [98, 160] width 147 height 13
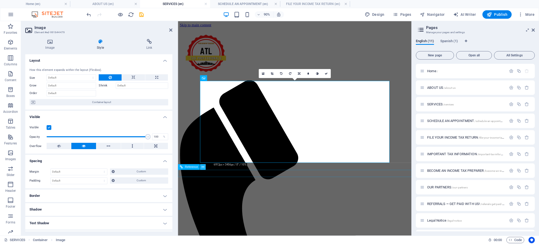
click at [202, 166] on icon at bounding box center [203, 166] width 3 height 5
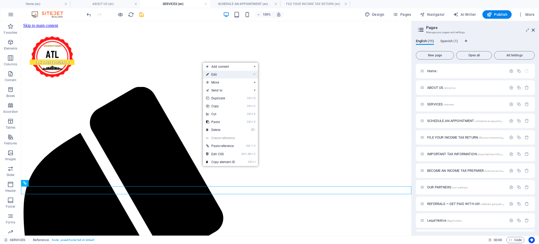
drag, startPoint x: 219, startPoint y: 77, endPoint x: 43, endPoint y: 64, distance: 176.5
click at [219, 77] on link "⏎ Edit" at bounding box center [220, 75] width 35 height 8
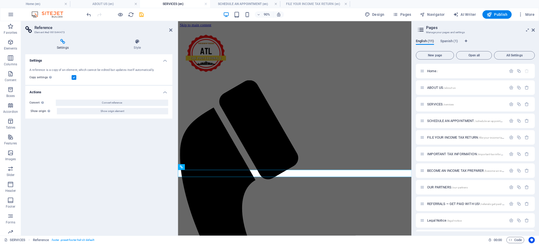
click at [142, 51] on div "Settings Style Settings A reference is a copy of an element, which cannot be ed…" at bounding box center [98, 135] width 147 height 192
click at [140, 44] on icon at bounding box center [137, 41] width 70 height 5
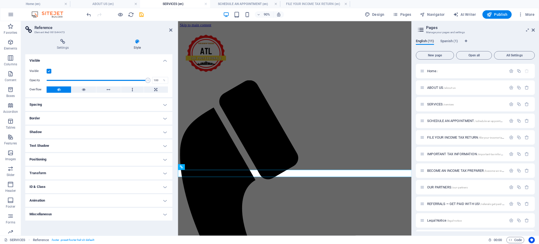
click at [110, 103] on h4 "Spacing" at bounding box center [98, 104] width 147 height 13
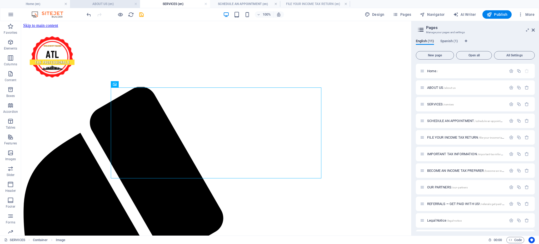
click at [117, 3] on h4 "ABOUT US (en)" at bounding box center [105, 4] width 70 height 6
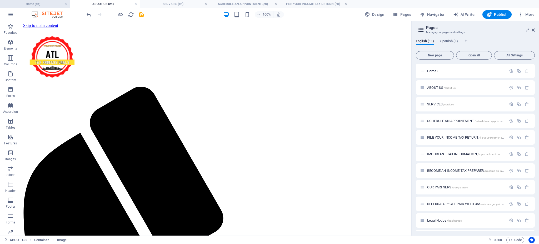
click at [55, 6] on h4 "Home (en)" at bounding box center [35, 4] width 70 height 6
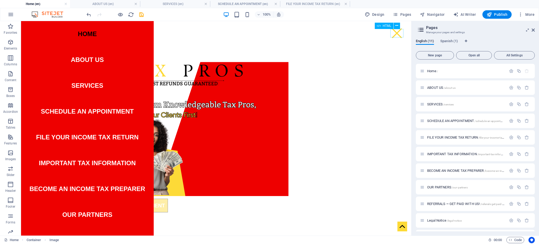
click at [394, 36] on div "Menu" at bounding box center [396, 33] width 13 height 8
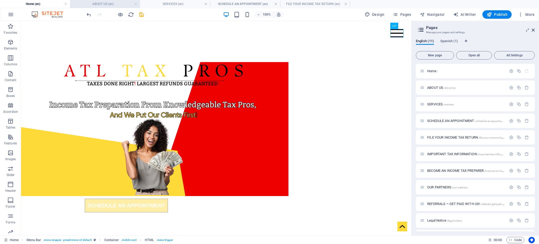
click at [118, 4] on h4 "ABOUT US (en)" at bounding box center [105, 4] width 70 height 6
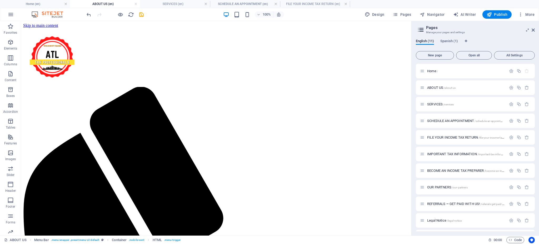
click at [186, 5] on h4 "SERVICES (en)" at bounding box center [175, 4] width 70 height 6
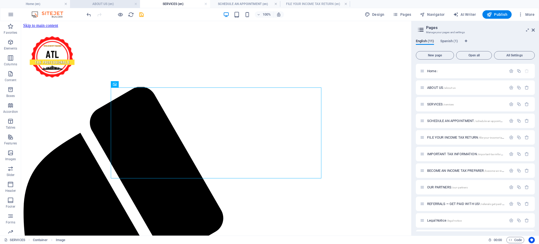
click at [117, 5] on h4 "ABOUT US (en)" at bounding box center [105, 4] width 70 height 6
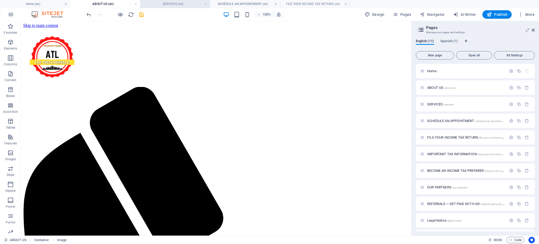
click at [186, 2] on h4 "SERVICES (en)" at bounding box center [175, 4] width 70 height 6
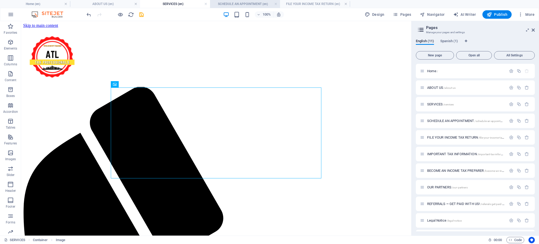
click at [250, 3] on h4 "SCHEDULE AN APPOINTMENT (en)" at bounding box center [245, 4] width 70 height 6
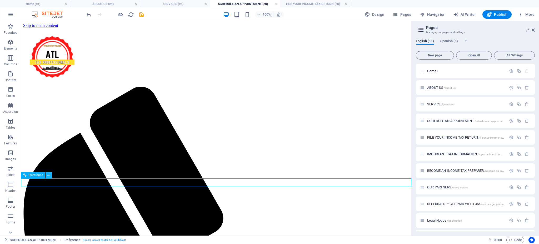
click at [48, 177] on icon at bounding box center [48, 175] width 3 height 6
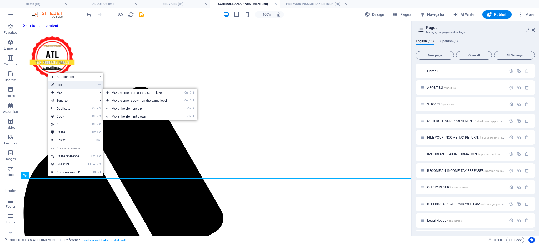
click at [69, 88] on link "⏎ Edit" at bounding box center [65, 85] width 35 height 8
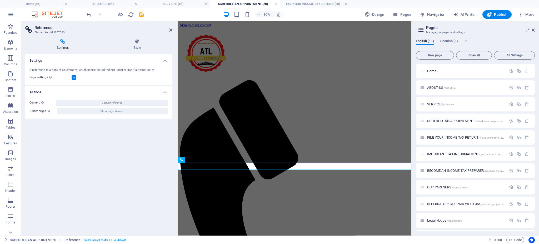
click at [167, 61] on h4 "Settings" at bounding box center [98, 58] width 147 height 9
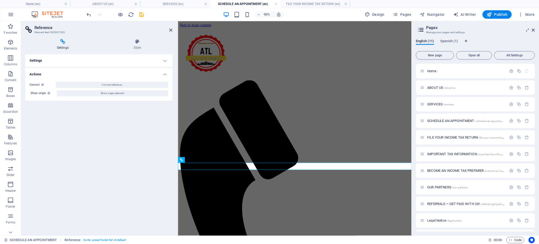
click at [167, 61] on h4 "Settings" at bounding box center [98, 60] width 147 height 13
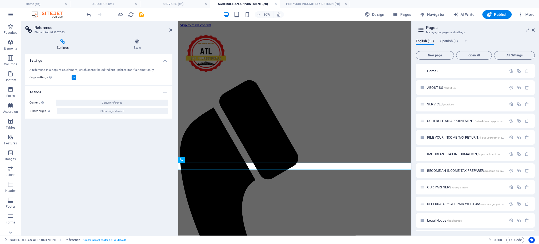
click at [75, 78] on label at bounding box center [74, 77] width 5 height 5
click at [0, 0] on input "Copy settings Use the same settings (flex, animation, position, style) as for t…" at bounding box center [0, 0] width 0 height 0
click at [75, 78] on label at bounding box center [74, 77] width 5 height 5
click at [0, 0] on input "Copy settings Use the same settings (flex, animation, position, style) as for t…" at bounding box center [0, 0] width 0 height 0
click at [138, 46] on h4 "Style" at bounding box center [137, 44] width 70 height 11
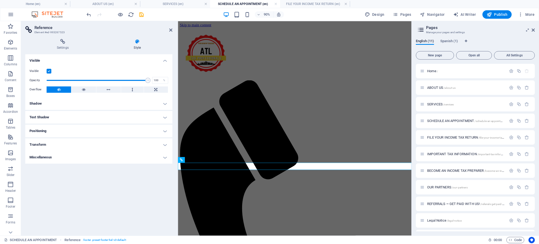
click at [93, 104] on h4 "Shadow" at bounding box center [98, 103] width 147 height 13
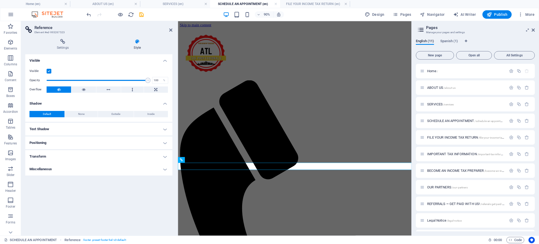
click at [93, 104] on h4 "Shadow" at bounding box center [98, 101] width 147 height 9
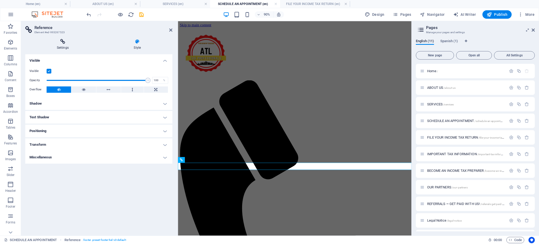
click at [54, 43] on icon at bounding box center [62, 41] width 75 height 5
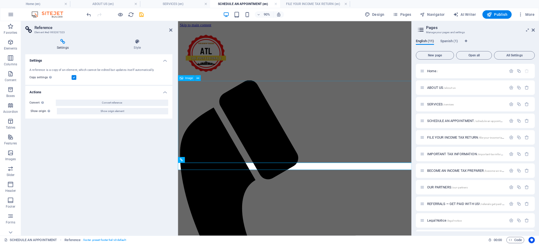
drag, startPoint x: 254, startPoint y: 136, endPoint x: 235, endPoint y: 123, distance: 22.3
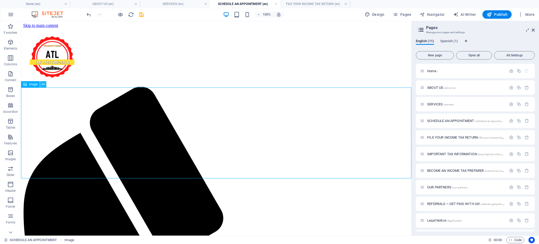
click at [43, 85] on icon at bounding box center [43, 85] width 3 height 6
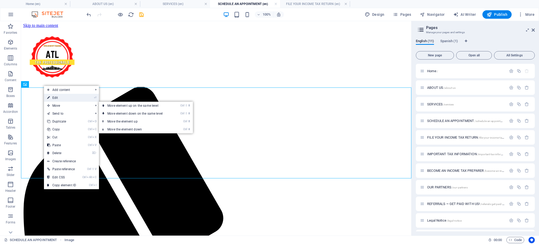
click at [57, 101] on link "⏎ Edit" at bounding box center [61, 98] width 35 height 8
select select "px"
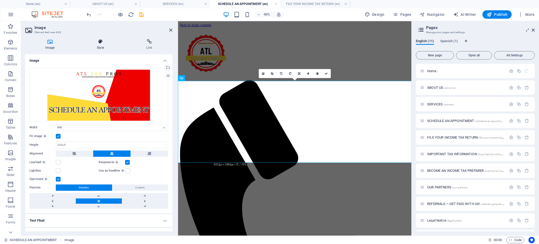
click at [101, 43] on icon at bounding box center [100, 41] width 47 height 5
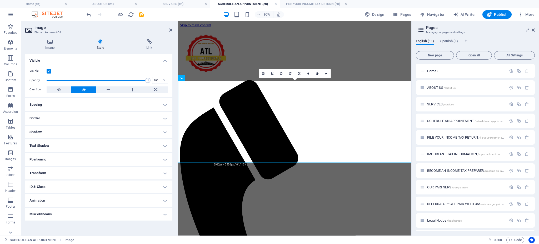
click at [114, 108] on h4 "Spacing" at bounding box center [98, 104] width 147 height 13
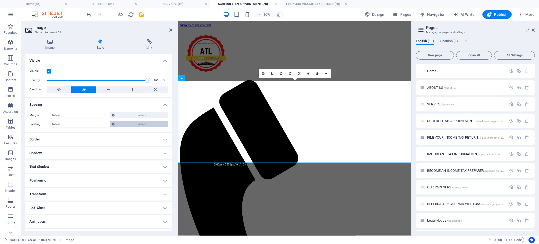
click at [138, 125] on span "Custom" at bounding box center [141, 124] width 50 height 6
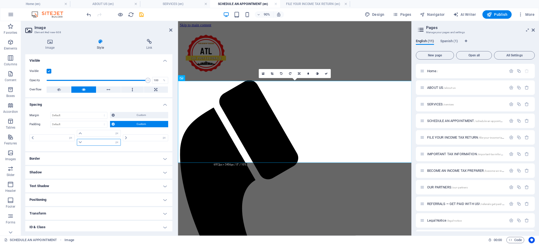
click at [99, 145] on input "number" at bounding box center [101, 142] width 37 height 6
type input "20"
type input "0"
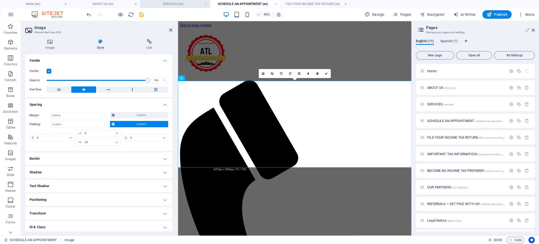
click at [176, 5] on h4 "SERVICES (en)" at bounding box center [175, 4] width 70 height 6
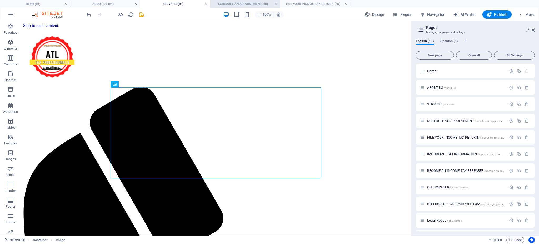
click at [243, 6] on h4 "SCHEDULE AN APPOINTMENT (en)" at bounding box center [245, 4] width 70 height 6
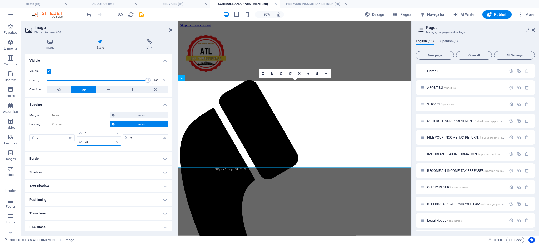
click at [87, 144] on input "20" at bounding box center [101, 142] width 37 height 6
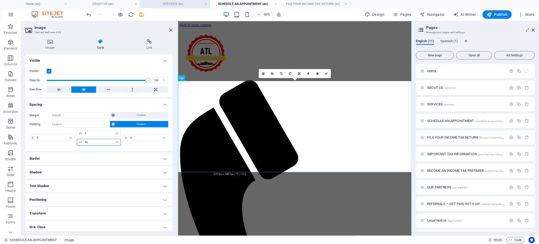
type input "40"
click at [184, 2] on h4 "SERVICES (en)" at bounding box center [175, 4] width 70 height 6
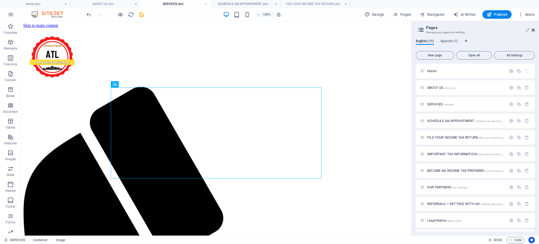
click at [533, 31] on icon at bounding box center [532, 30] width 3 height 4
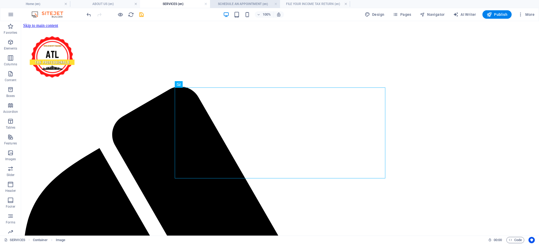
click at [242, 4] on h4 "SCHEDULE AN APPOINTMENT (en)" at bounding box center [245, 4] width 70 height 6
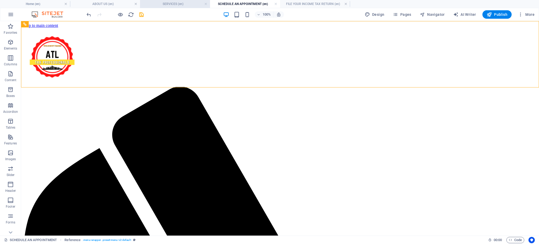
click at [185, 4] on h4 "SERVICES (en)" at bounding box center [175, 4] width 70 height 6
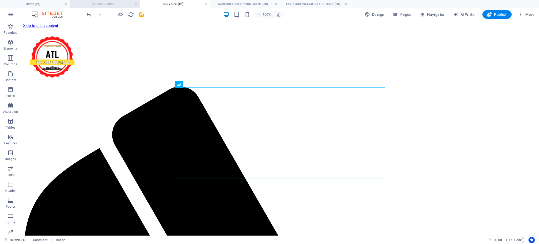
click at [115, 4] on h4 "ABOUT US (en)" at bounding box center [105, 4] width 70 height 6
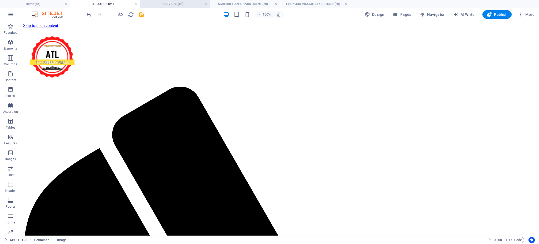
click at [184, 6] on h4 "SERVICES (en)" at bounding box center [175, 4] width 70 height 6
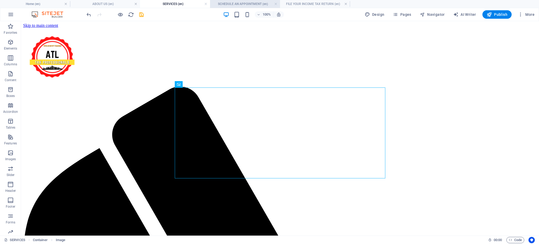
click at [233, 2] on h4 "SCHEDULE AN APPOINTMENT (en)" at bounding box center [245, 4] width 70 height 6
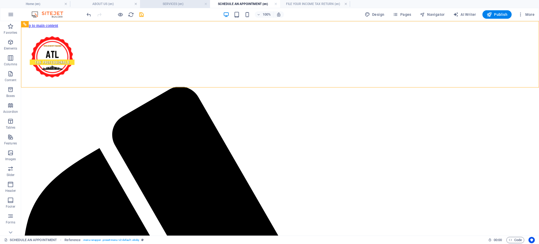
click at [186, 2] on h4 "SERVICES (en)" at bounding box center [175, 4] width 70 height 6
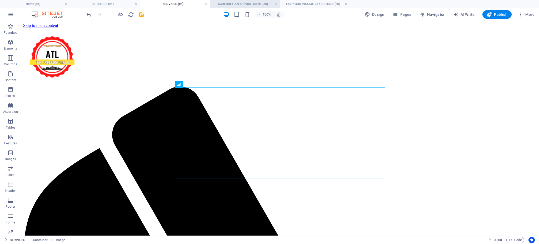
click at [227, 2] on h4 "SCHEDULE AN APPOINTMENT (en)" at bounding box center [245, 4] width 70 height 6
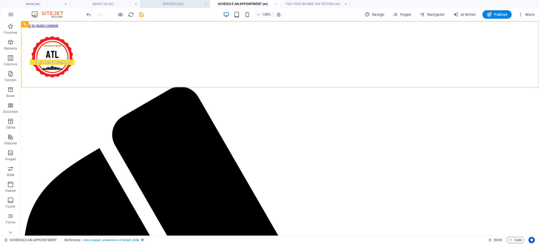
click at [189, 5] on h4 "SERVICES (en)" at bounding box center [175, 4] width 70 height 6
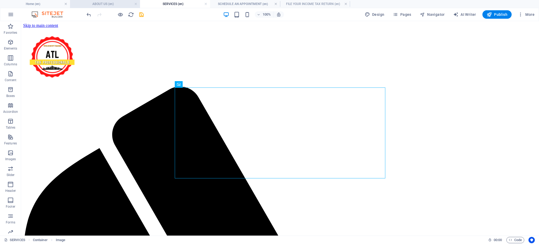
click at [117, 6] on h4 "ABOUT US (en)" at bounding box center [105, 4] width 70 height 6
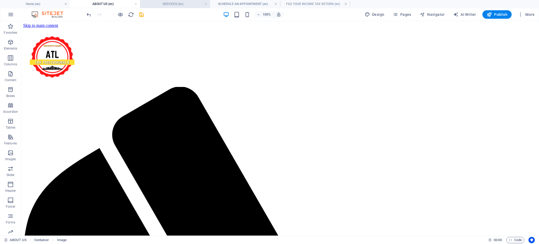
click at [161, 3] on h4 "SERVICES (en)" at bounding box center [175, 4] width 70 height 6
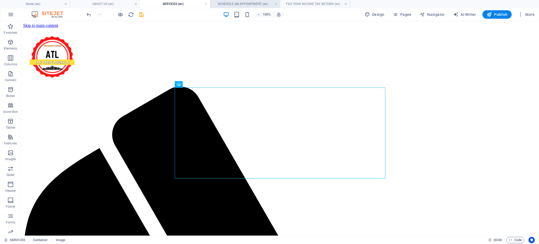
click at [234, 5] on h4 "SCHEDULE AN APPOINTMENT (en)" at bounding box center [245, 4] width 70 height 6
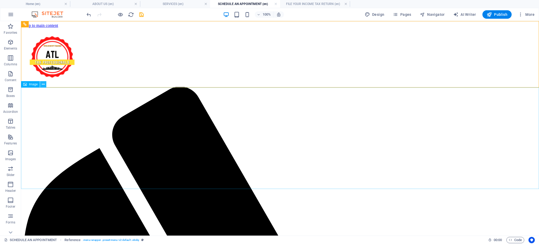
click at [42, 86] on icon at bounding box center [43, 85] width 3 height 6
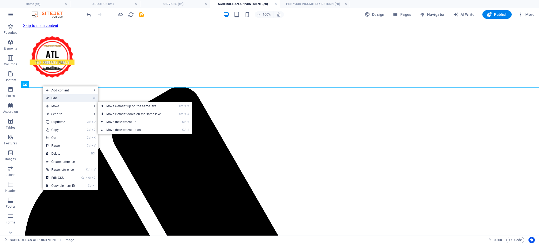
click at [61, 97] on link "⏎ Edit" at bounding box center [60, 98] width 35 height 8
select select "px"
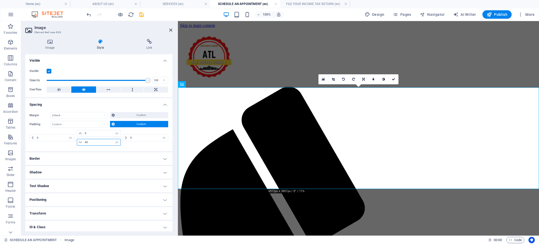
click at [86, 142] on input "40" at bounding box center [101, 142] width 37 height 6
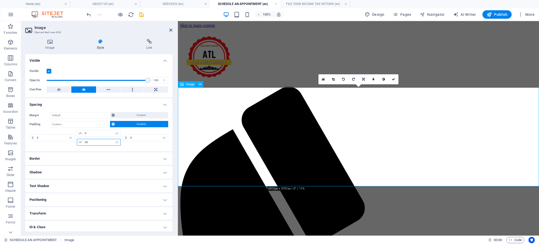
type input "30"
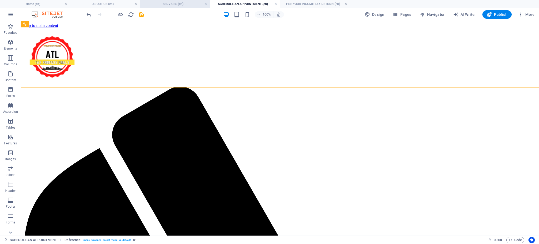
click at [170, 5] on h4 "SERVICES (en)" at bounding box center [175, 4] width 70 height 6
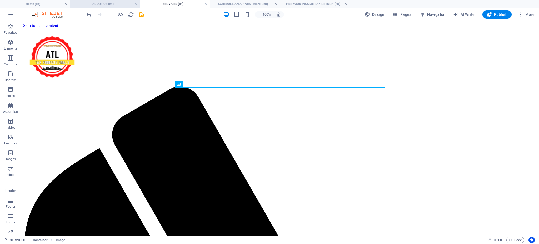
click at [124, 7] on li "ABOUT US (en)" at bounding box center [105, 4] width 70 height 8
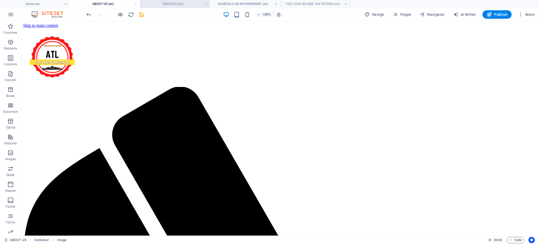
click at [165, 4] on h4 "SERVICES (en)" at bounding box center [175, 4] width 70 height 6
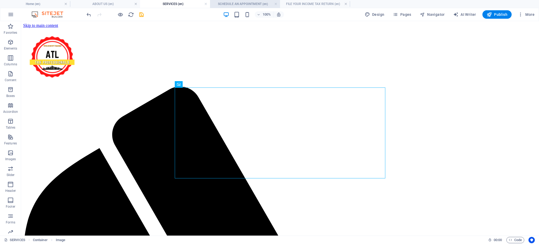
click at [235, 5] on h4 "SCHEDULE AN APPOINTMENT (en)" at bounding box center [245, 4] width 70 height 6
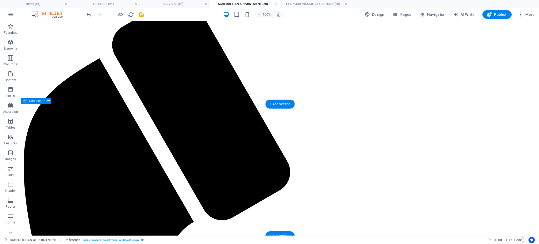
scroll to position [90, 0]
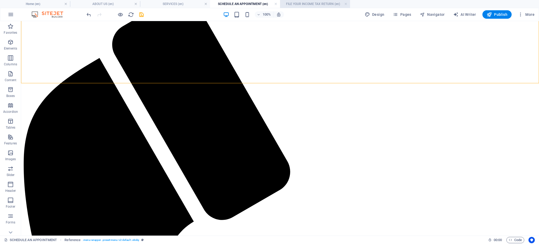
click at [308, 7] on li "FILE YOUR INCOME TAX RETURN (en)" at bounding box center [315, 4] width 70 height 8
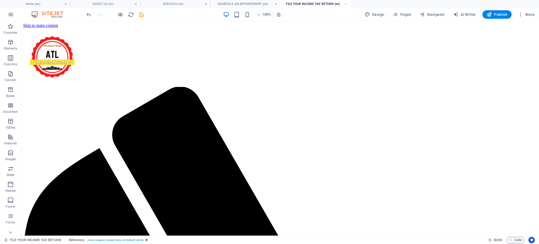
scroll to position [0, 0]
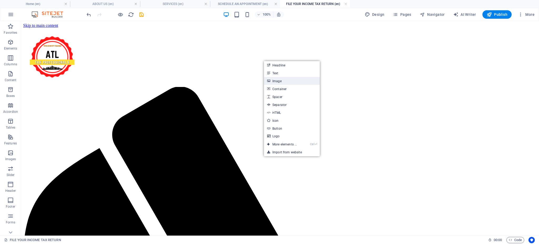
click at [278, 81] on link "Image" at bounding box center [292, 81] width 56 height 8
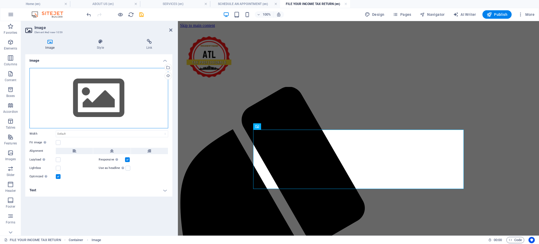
click at [96, 96] on div "Drag files here, click to choose files or select files from Files or our free s…" at bounding box center [98, 98] width 139 height 60
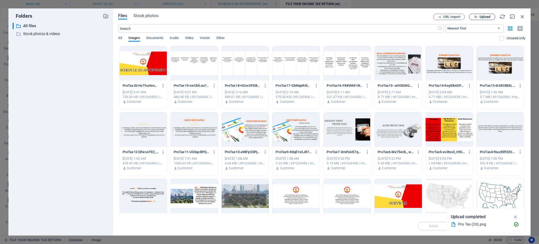
click at [484, 16] on button "Upload" at bounding box center [482, 17] width 26 height 6
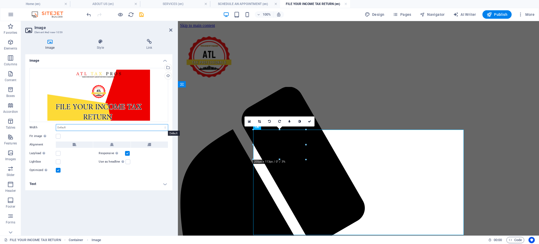
click at [163, 126] on select "Default auto px rem % em vh vw" at bounding box center [112, 127] width 112 height 6
click at [172, 3] on h4 "SERVICES (en)" at bounding box center [175, 4] width 70 height 6
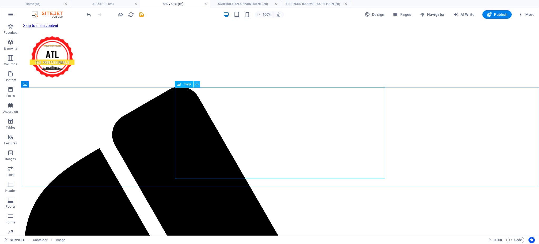
click at [198, 86] on icon at bounding box center [196, 85] width 3 height 6
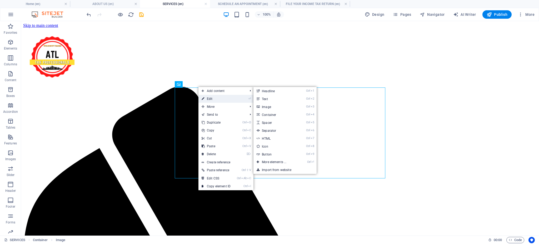
click at [208, 99] on link "⏎ Edit" at bounding box center [215, 99] width 35 height 8
select select "px"
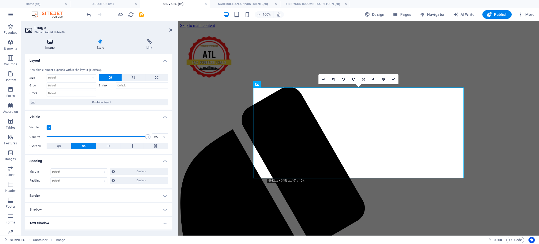
click at [39, 47] on h4 "Image" at bounding box center [51, 44] width 52 height 11
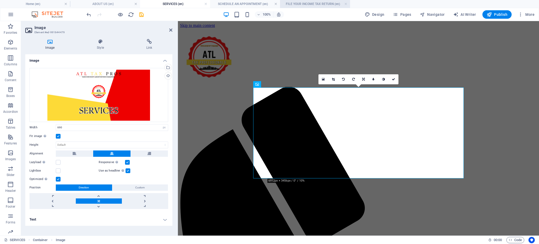
click at [289, 5] on h4 "FILE YOUR INCOME TAX RETURN (en)" at bounding box center [315, 4] width 70 height 6
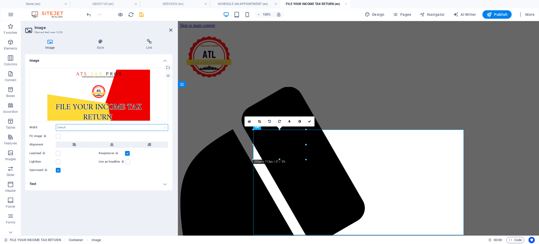
click at [121, 124] on select "Default auto px rem % em vh vw" at bounding box center [112, 127] width 112 height 6
select select "px"
click at [160, 124] on select "Default auto px rem % em vh vw" at bounding box center [112, 127] width 112 height 6
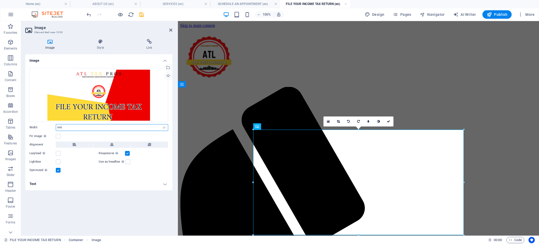
type input "690"
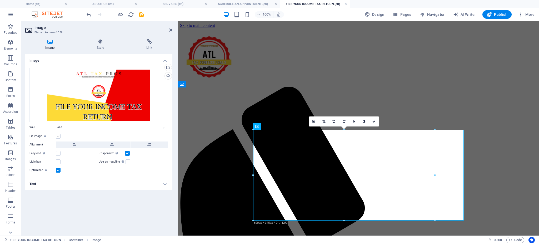
click at [60, 136] on label at bounding box center [58, 136] width 5 height 5
click at [0, 0] on input "Fit image Automatically fit image to a fixed width and height" at bounding box center [0, 0] width 0 height 0
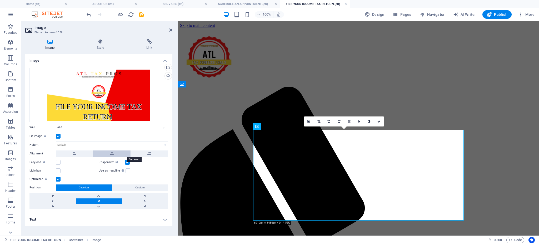
drag, startPoint x: 104, startPoint y: 153, endPoint x: 104, endPoint y: 156, distance: 2.7
click at [105, 154] on button at bounding box center [111, 153] width 37 height 6
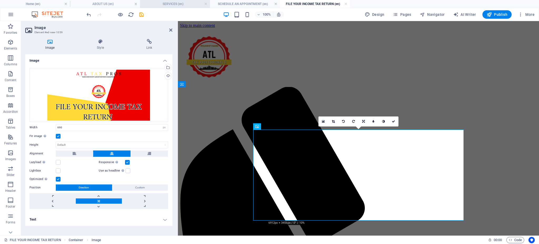
click at [184, 2] on h4 "SERVICES (en)" at bounding box center [175, 4] width 70 height 6
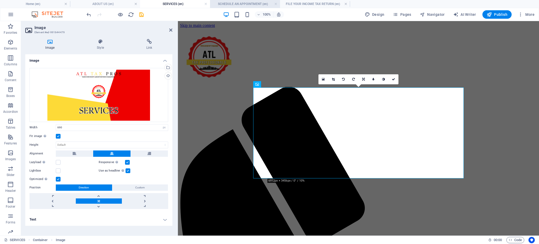
click at [253, 3] on h4 "SCHEDULE AN APPOINTMENT (en)" at bounding box center [245, 4] width 70 height 6
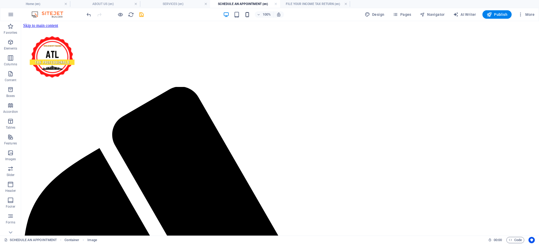
scroll to position [90, 0]
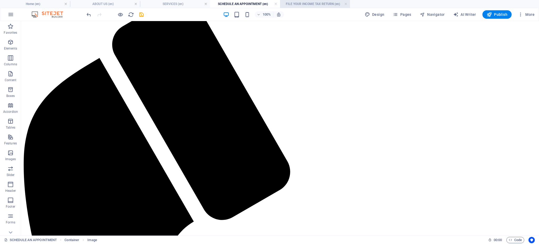
click at [310, 3] on h4 "FILE YOUR INCOME TAX RETURN (en)" at bounding box center [315, 4] width 70 height 6
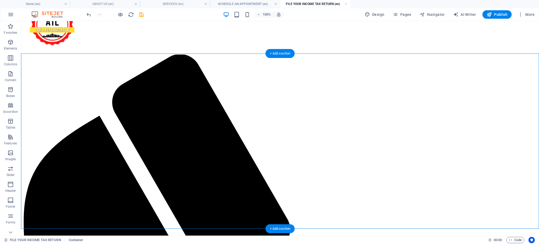
scroll to position [35, 0]
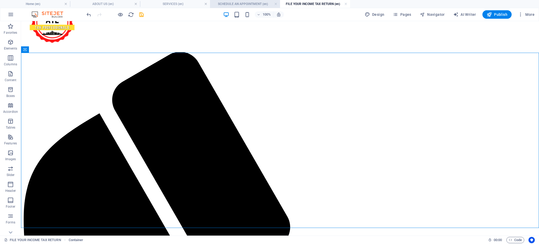
click at [230, 3] on h4 "SCHEDULE AN APPOINTMENT (en)" at bounding box center [245, 4] width 70 height 6
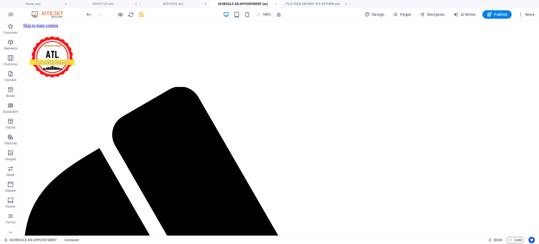
scroll to position [90, 0]
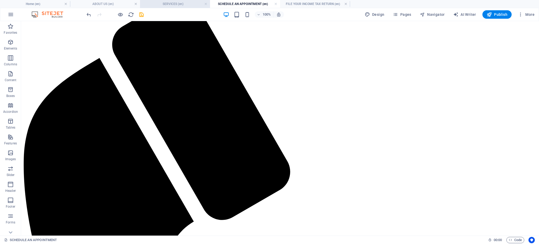
click at [198, 4] on h4 "SERVICES (en)" at bounding box center [175, 4] width 70 height 6
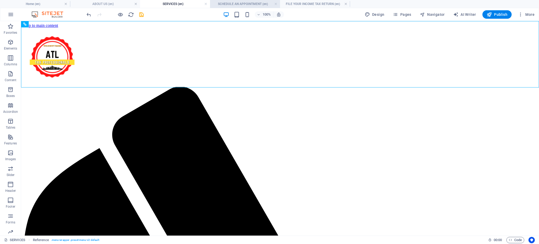
click at [245, 3] on h4 "SCHEDULE AN APPOINTMENT (en)" at bounding box center [245, 4] width 70 height 6
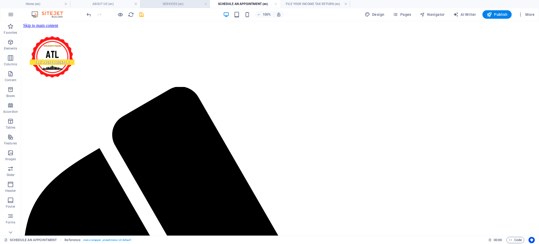
click at [178, 4] on h4 "SERVICES (en)" at bounding box center [175, 4] width 70 height 6
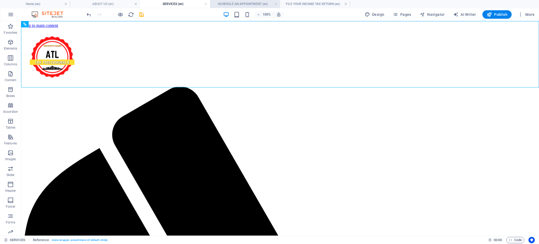
click at [246, 3] on h4 "SCHEDULE AN APPOINTMENT (en)" at bounding box center [245, 4] width 70 height 6
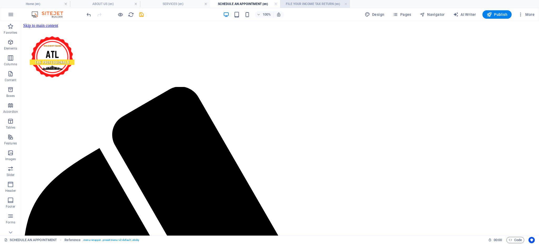
click at [303, 5] on h4 "FILE YOUR INCOME TAX RETURN (en)" at bounding box center [315, 4] width 70 height 6
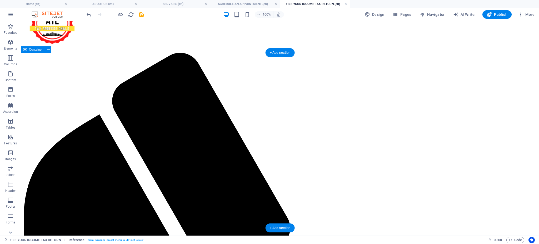
scroll to position [35, 0]
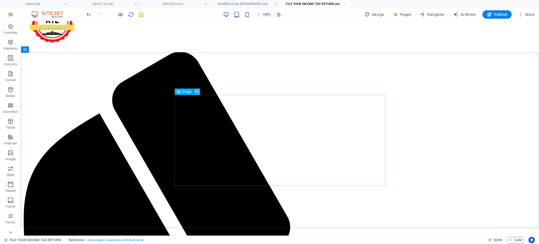
click at [195, 93] on button at bounding box center [197, 91] width 6 height 6
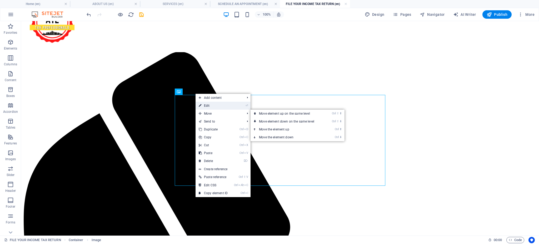
click at [206, 105] on link "⏎ Edit" at bounding box center [212, 106] width 35 height 8
select select "px"
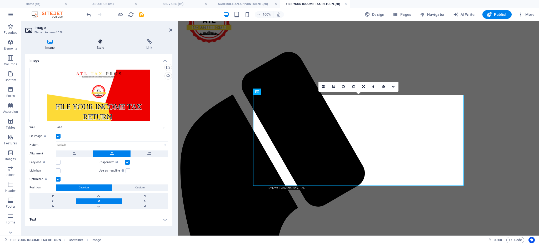
click at [99, 47] on h4 "Style" at bounding box center [101, 44] width 49 height 11
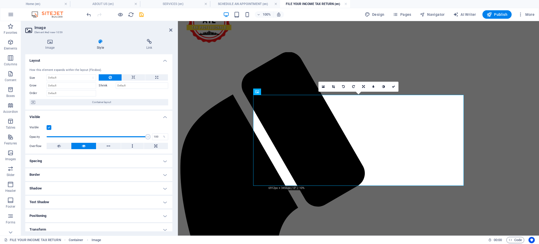
click at [118, 160] on h4 "Spacing" at bounding box center [98, 160] width 147 height 13
click at [47, 45] on h4 "Image" at bounding box center [51, 44] width 52 height 11
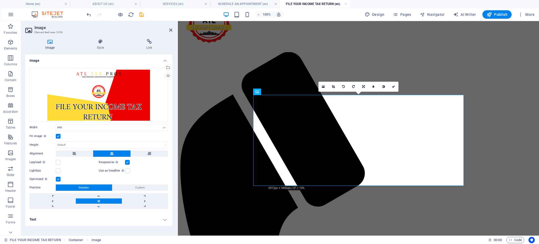
click at [54, 133] on label "Fit image Automatically fit image to a fixed width and height" at bounding box center [42, 136] width 26 height 6
click at [0, 0] on input "Fit image Automatically fit image to a fixed width and height" at bounding box center [0, 0] width 0 height 0
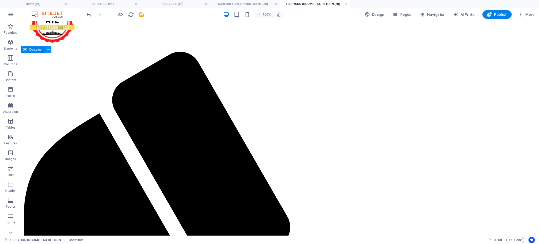
click at [46, 51] on button at bounding box center [48, 49] width 6 height 6
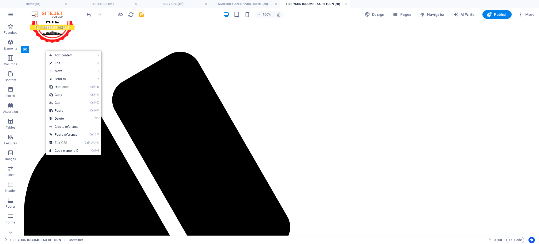
click at [59, 63] on link "⏎ Edit" at bounding box center [63, 63] width 35 height 8
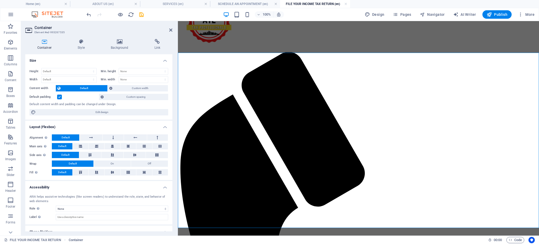
click at [50, 47] on h4 "Container" at bounding box center [45, 44] width 41 height 11
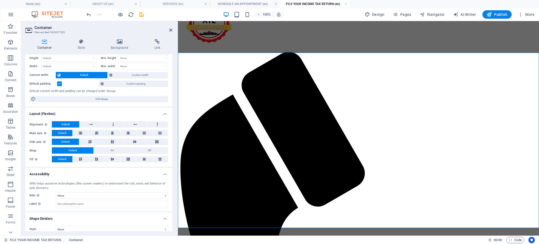
scroll to position [0, 0]
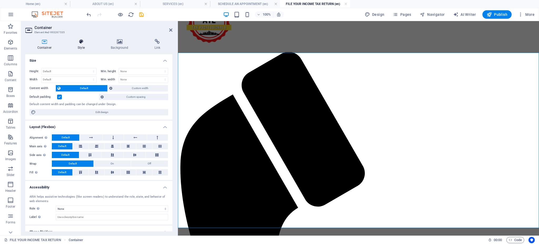
click at [80, 41] on icon at bounding box center [81, 41] width 31 height 5
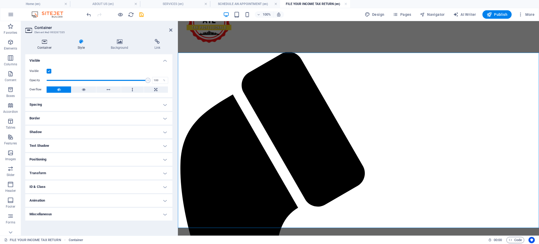
click at [47, 43] on icon at bounding box center [44, 41] width 38 height 5
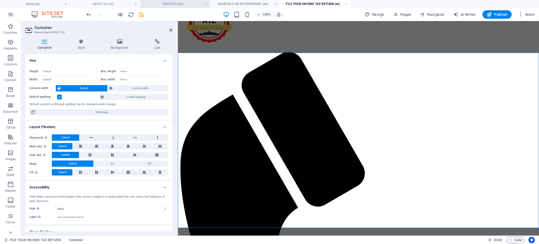
click at [166, 4] on h4 "SERVICES (en)" at bounding box center [175, 4] width 70 height 6
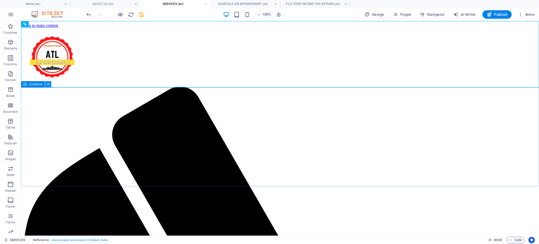
click at [49, 85] on icon at bounding box center [48, 85] width 3 height 6
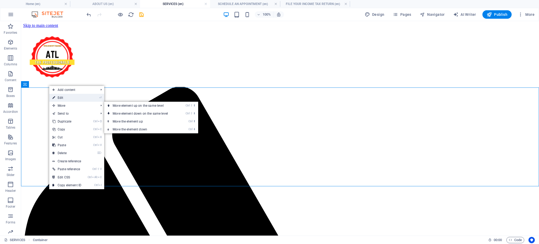
click at [67, 101] on link "⏎ Edit" at bounding box center [66, 98] width 35 height 8
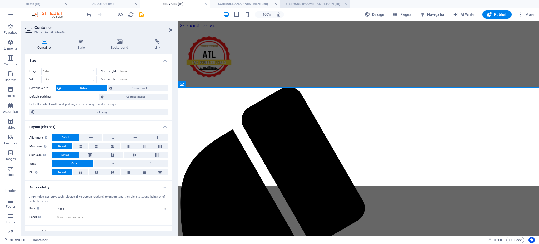
click at [315, 4] on h4 "FILE YOUR INCOME TAX RETURN (en)" at bounding box center [315, 4] width 70 height 6
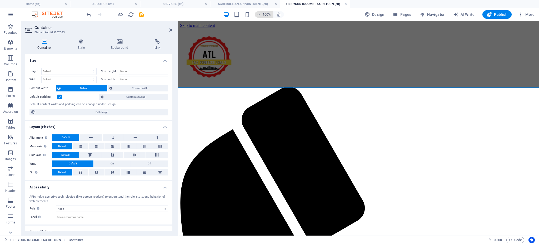
scroll to position [35, 0]
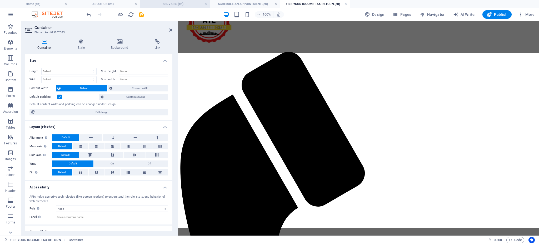
click at [155, 3] on h4 "SERVICES (en)" at bounding box center [175, 4] width 70 height 6
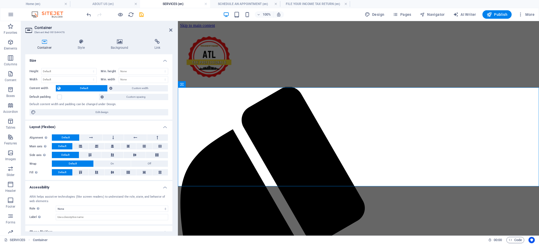
scroll to position [0, 0]
click at [307, 6] on h4 "FILE YOUR INCOME TAX RETURN (en)" at bounding box center [315, 4] width 70 height 6
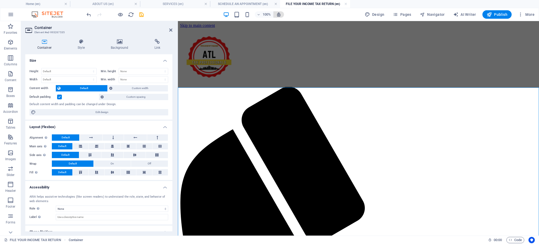
scroll to position [35, 0]
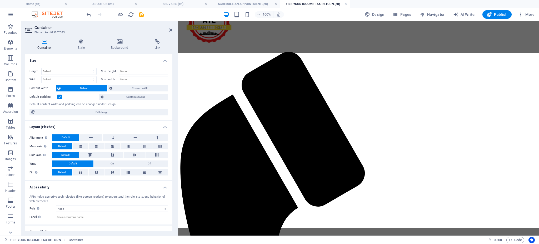
click at [58, 96] on label at bounding box center [59, 96] width 5 height 5
click at [0, 0] on input "Default padding" at bounding box center [0, 0] width 0 height 0
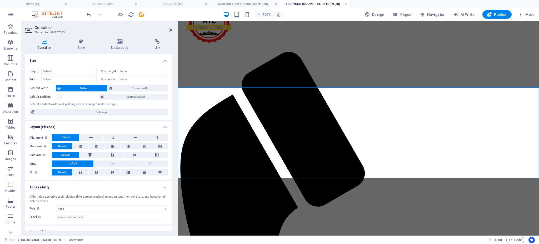
scroll to position [0, 0]
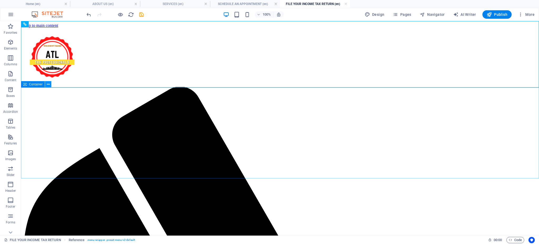
click at [47, 85] on icon at bounding box center [48, 85] width 3 height 6
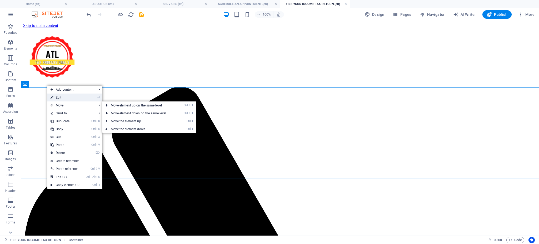
click at [59, 99] on link "⏎ Edit" at bounding box center [64, 97] width 35 height 8
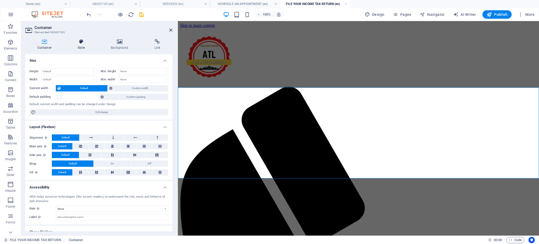
click at [78, 48] on h4 "Style" at bounding box center [82, 44] width 33 height 11
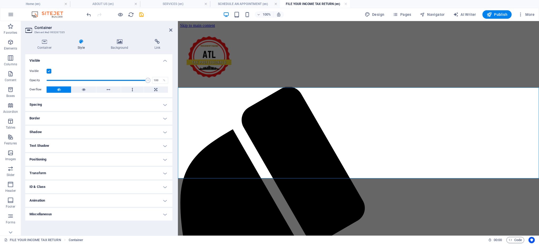
click at [97, 104] on h4 "Spacing" at bounding box center [98, 104] width 147 height 13
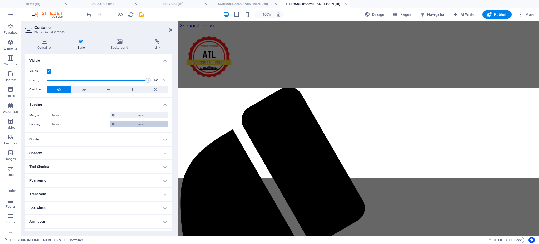
click at [125, 125] on span "Custom" at bounding box center [141, 124] width 50 height 6
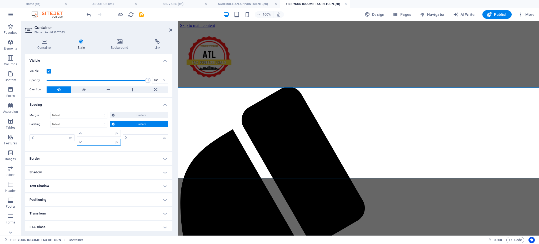
click at [85, 143] on input "number" at bounding box center [101, 142] width 37 height 6
type input "30"
type input "0"
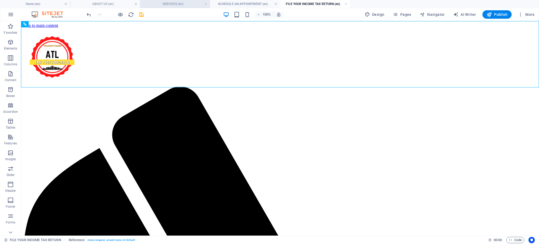
click at [182, 2] on h4 "SERVICES (en)" at bounding box center [175, 4] width 70 height 6
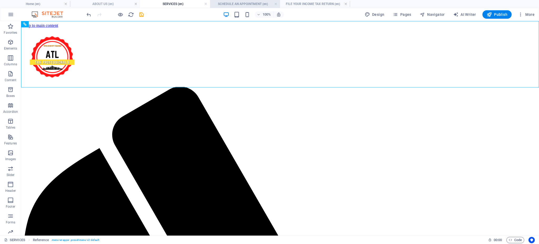
click at [236, 1] on h4 "SCHEDULE AN APPOINTMENT (en)" at bounding box center [245, 4] width 70 height 6
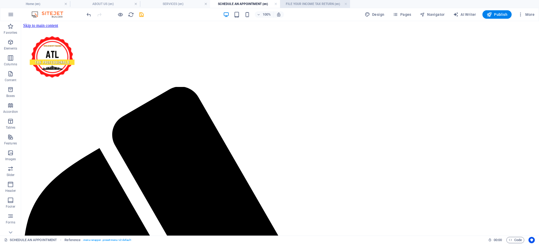
click at [313, 3] on h4 "FILE YOUR INCOME TAX RETURN (en)" at bounding box center [315, 4] width 70 height 6
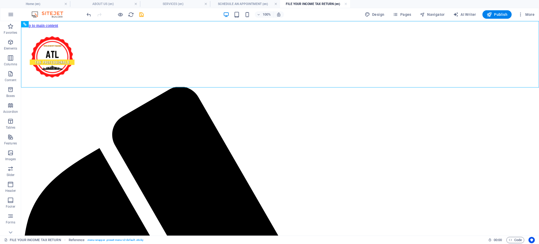
drag, startPoint x: 239, startPoint y: 2, endPoint x: 236, endPoint y: 8, distance: 6.6
click at [220, 3] on h4 "SCHEDULE AN APPOINTMENT (en)" at bounding box center [245, 4] width 70 height 6
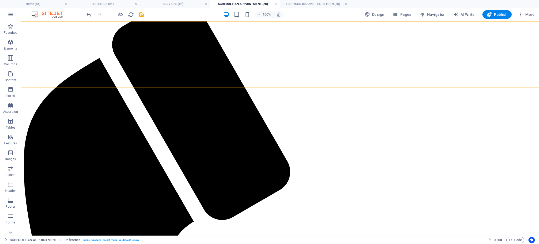
scroll to position [87, 0]
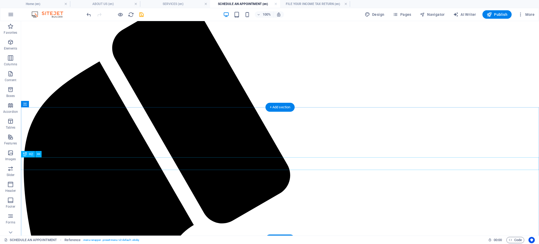
click at [38, 154] on icon at bounding box center [38, 154] width 3 height 6
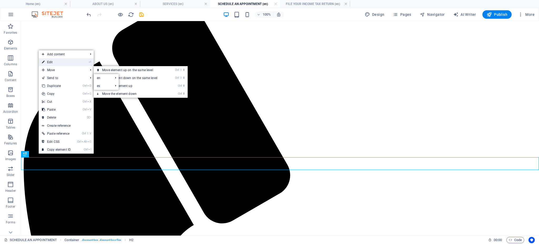
click at [72, 65] on link "⏎ Edit" at bounding box center [56, 62] width 35 height 8
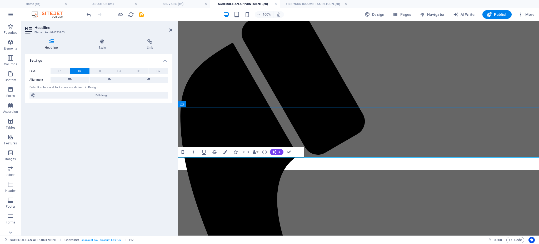
drag, startPoint x: 215, startPoint y: 164, endPoint x: 439, endPoint y: 161, distance: 223.7
click at [224, 149] on button "Colors" at bounding box center [225, 152] width 10 height 11
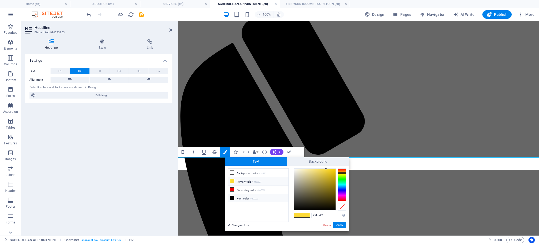
drag, startPoint x: 237, startPoint y: 197, endPoint x: 254, endPoint y: 202, distance: 17.9
click at [237, 197] on li "Font color #000000" at bounding box center [258, 198] width 61 height 8
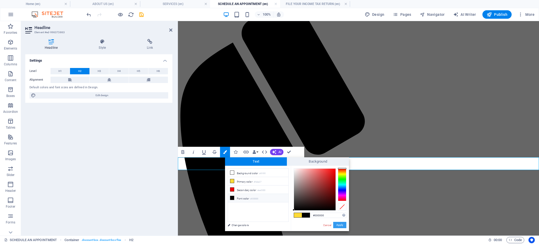
click at [340, 223] on button "Apply" at bounding box center [339, 225] width 13 height 6
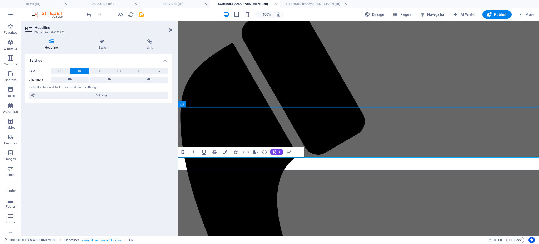
drag, startPoint x: 450, startPoint y: 164, endPoint x: 448, endPoint y: 166, distance: 3.4
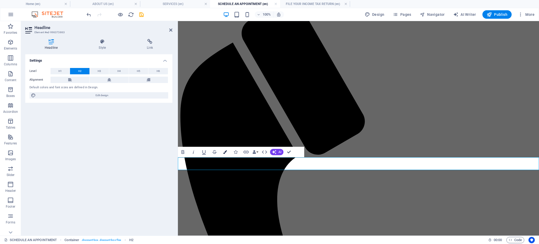
drag, startPoint x: 228, startPoint y: 151, endPoint x: 46, endPoint y: 160, distance: 182.3
click at [228, 151] on button "Colors" at bounding box center [225, 152] width 10 height 11
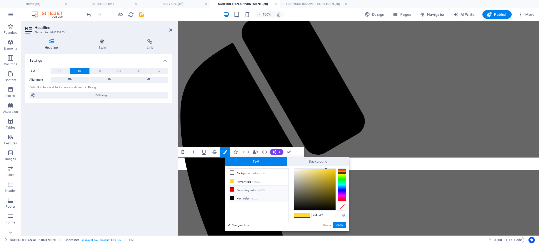
drag, startPoint x: 236, startPoint y: 191, endPoint x: 239, endPoint y: 188, distance: 4.1
click at [236, 190] on li "Secondary color #ee0000" at bounding box center [258, 189] width 61 height 8
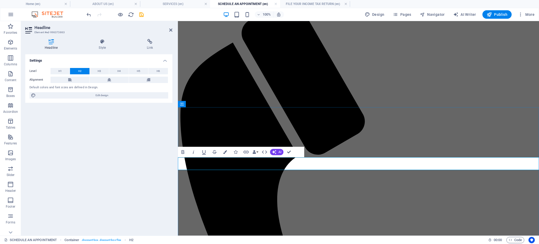
click at [226, 151] on button "Colors" at bounding box center [225, 152] width 10 height 11
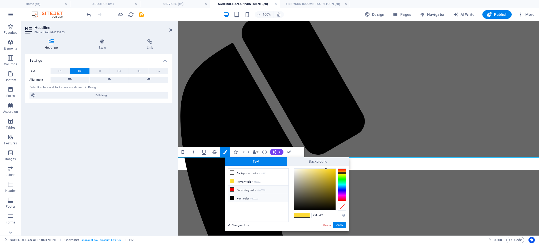
click at [243, 197] on li "Font color #000000" at bounding box center [258, 198] width 61 height 8
type input "#000000"
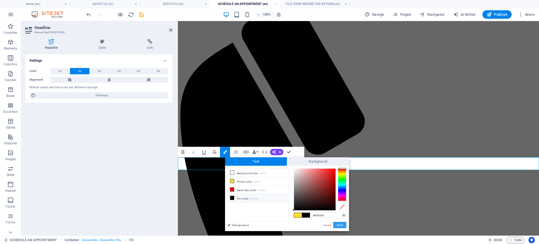
click at [339, 225] on button "Apply" at bounding box center [339, 225] width 13 height 6
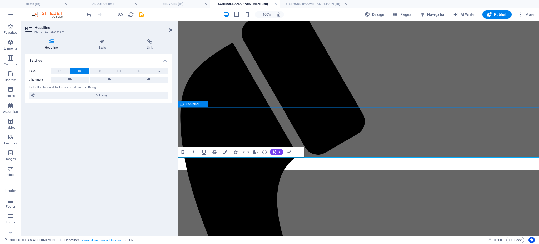
drag, startPoint x: 352, startPoint y: 216, endPoint x: 480, endPoint y: 220, distance: 128.2
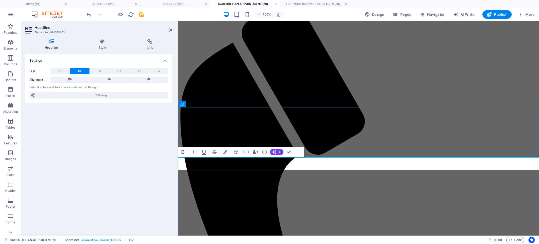
click at [225, 155] on button "Colors" at bounding box center [225, 152] width 10 height 11
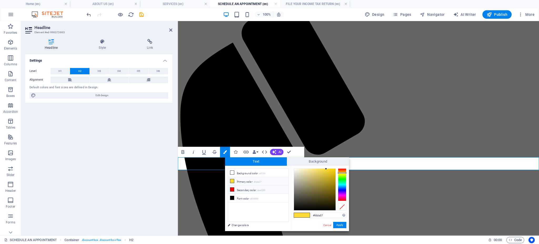
click at [240, 191] on li "Secondary color #ee0000" at bounding box center [258, 189] width 61 height 8
type input "#ee0000"
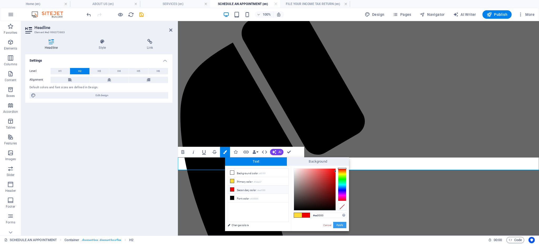
drag, startPoint x: 342, startPoint y: 223, endPoint x: 163, endPoint y: 202, distance: 180.1
click at [341, 223] on button "Apply" at bounding box center [339, 225] width 13 height 6
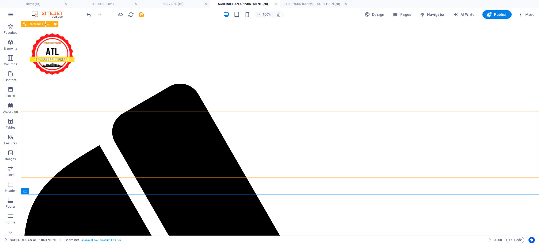
scroll to position [0, 0]
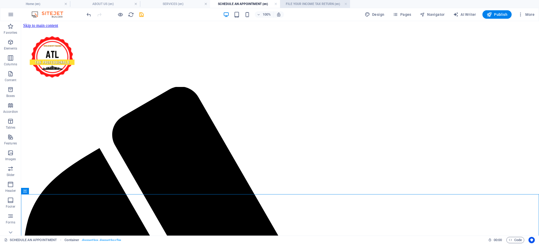
click at [303, 4] on h4 "FILE YOUR INCOME TAX RETURN (en)" at bounding box center [315, 4] width 70 height 6
